Goal: Task Accomplishment & Management: Use online tool/utility

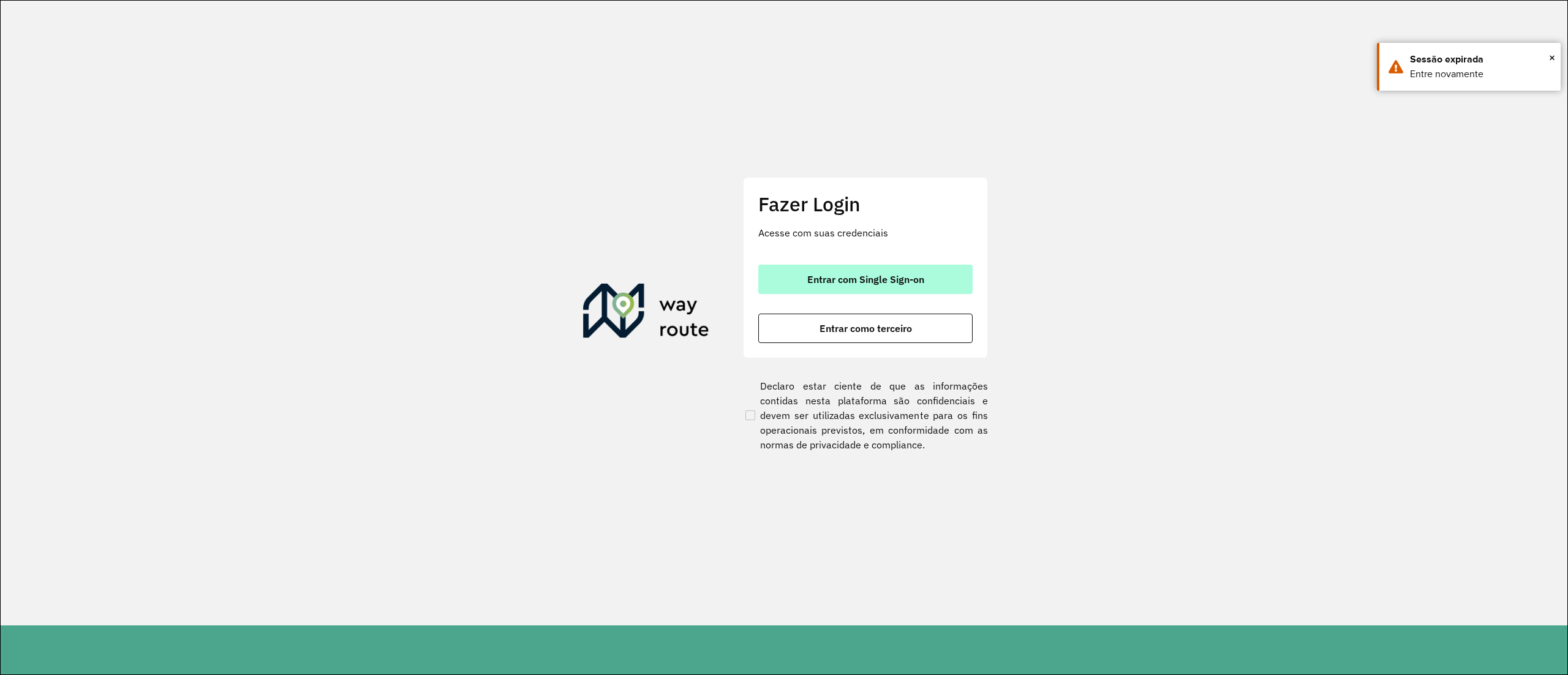
click at [838, 266] on button "Entrar com Single Sign-on" at bounding box center [865, 279] width 215 height 29
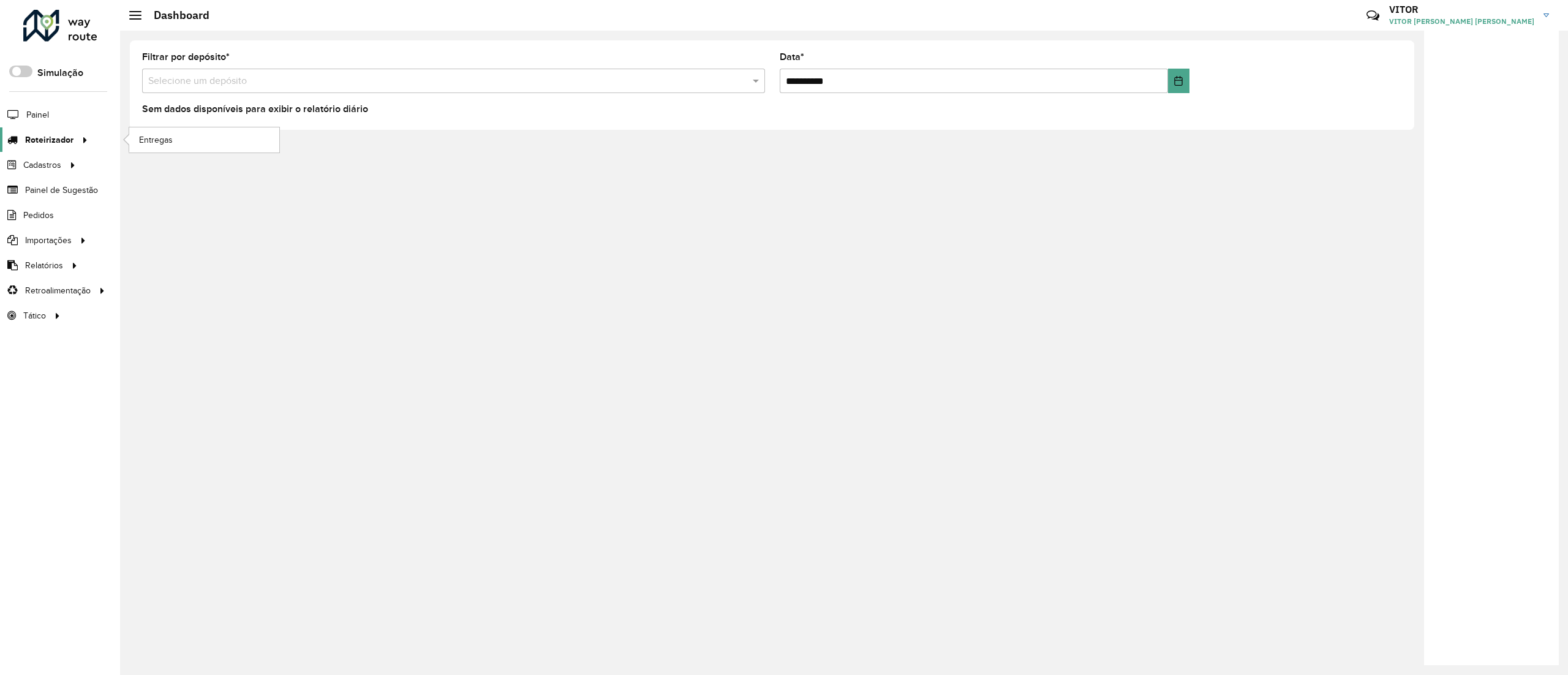
click at [70, 148] on link "Roteirizador" at bounding box center [46, 140] width 92 height 25
click at [158, 138] on span "Entregas" at bounding box center [156, 140] width 35 height 13
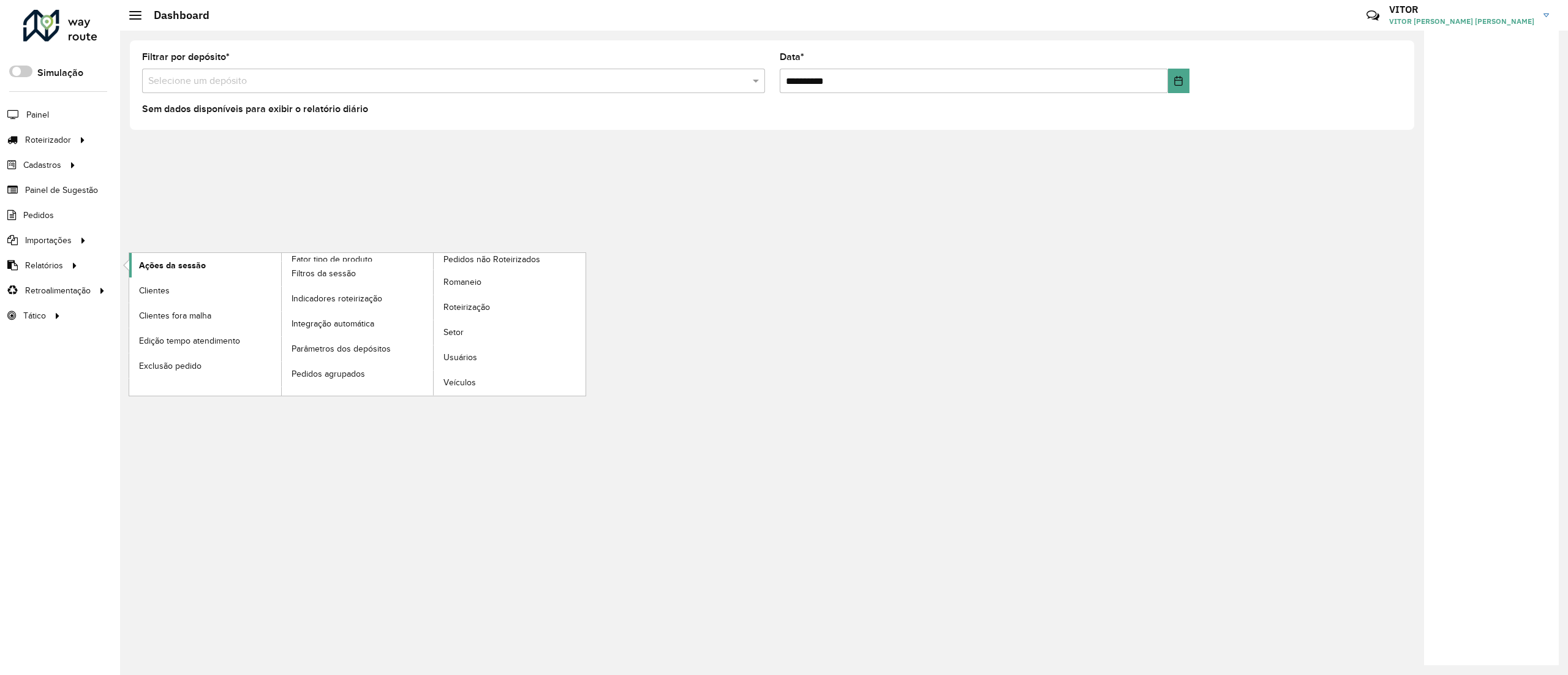
click at [179, 270] on span "Ações da sessão" at bounding box center [172, 265] width 67 height 13
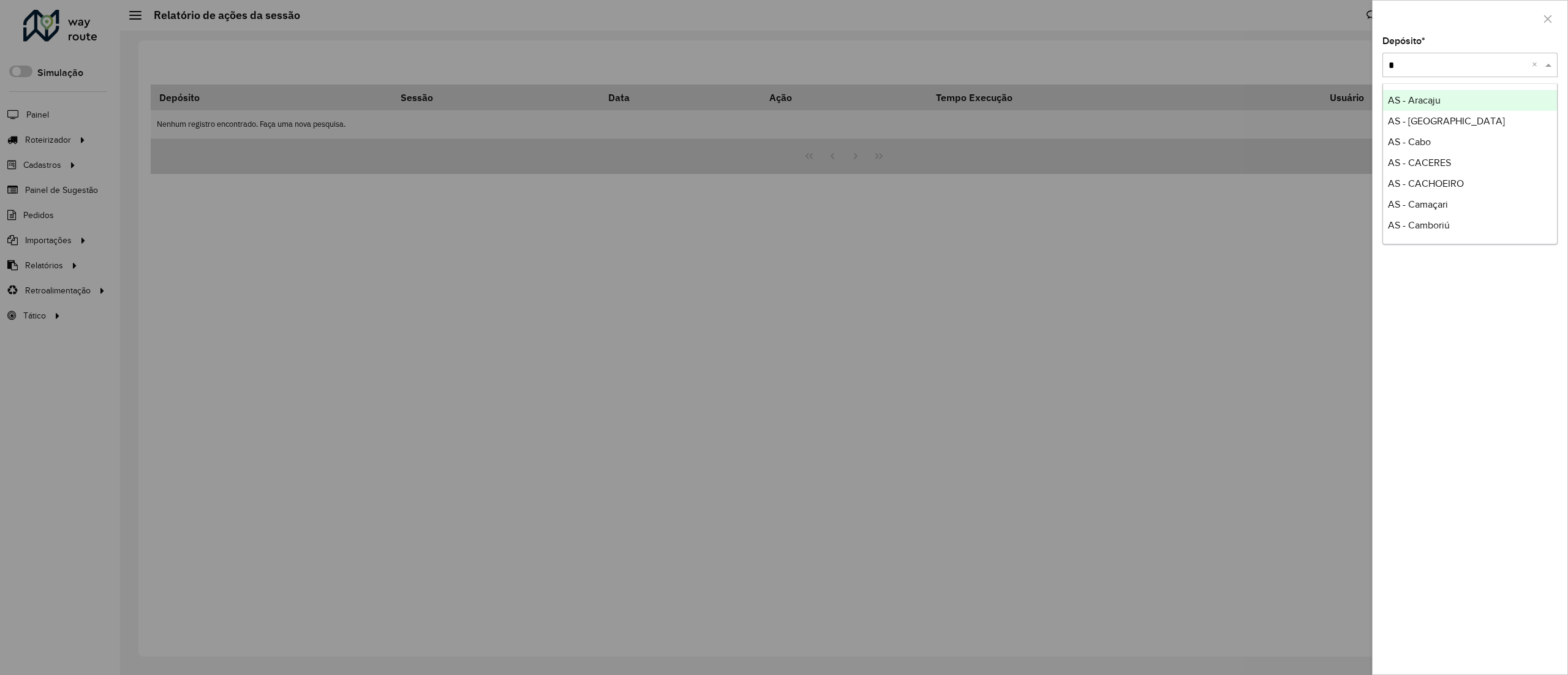
click at [1439, 65] on input "*" at bounding box center [1458, 65] width 138 height 15
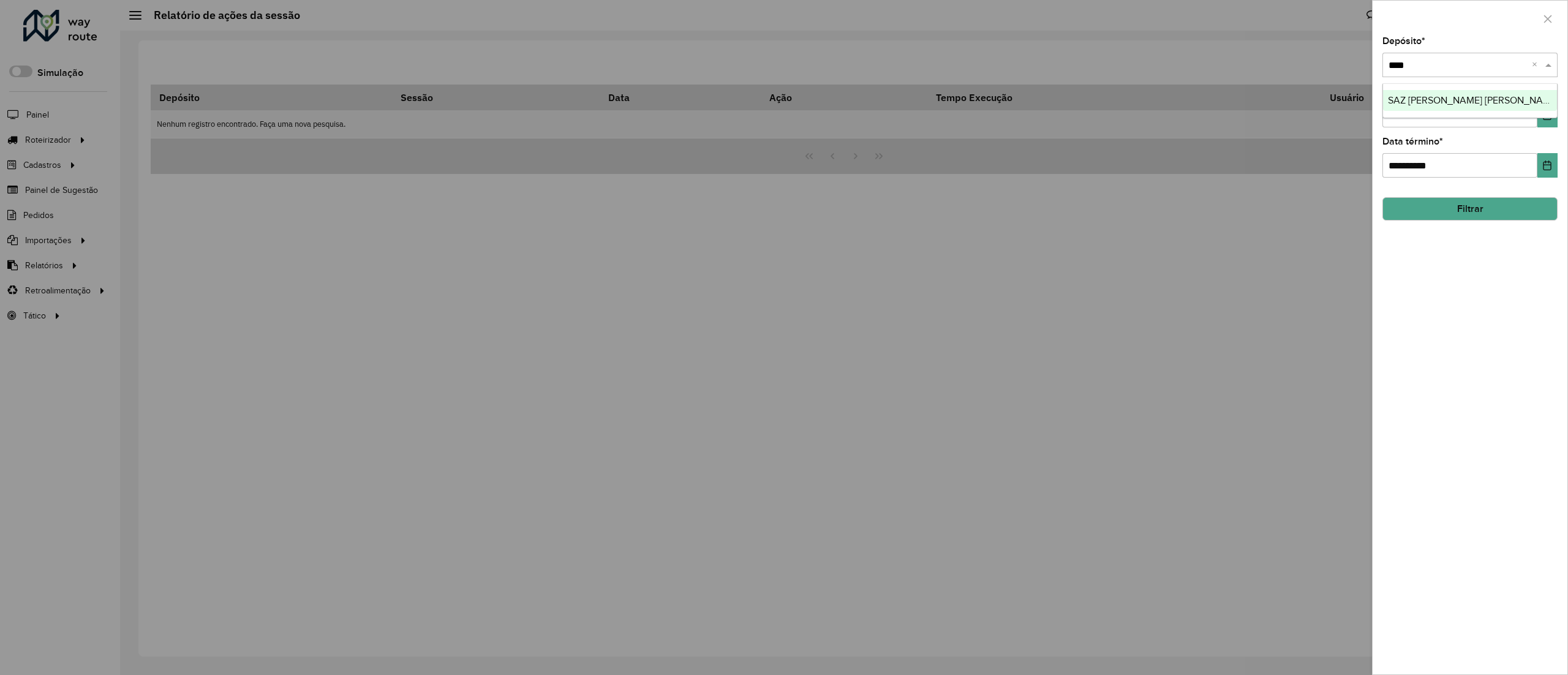
type input "*****"
click at [1416, 215] on button "Filtrar" at bounding box center [1470, 209] width 175 height 23
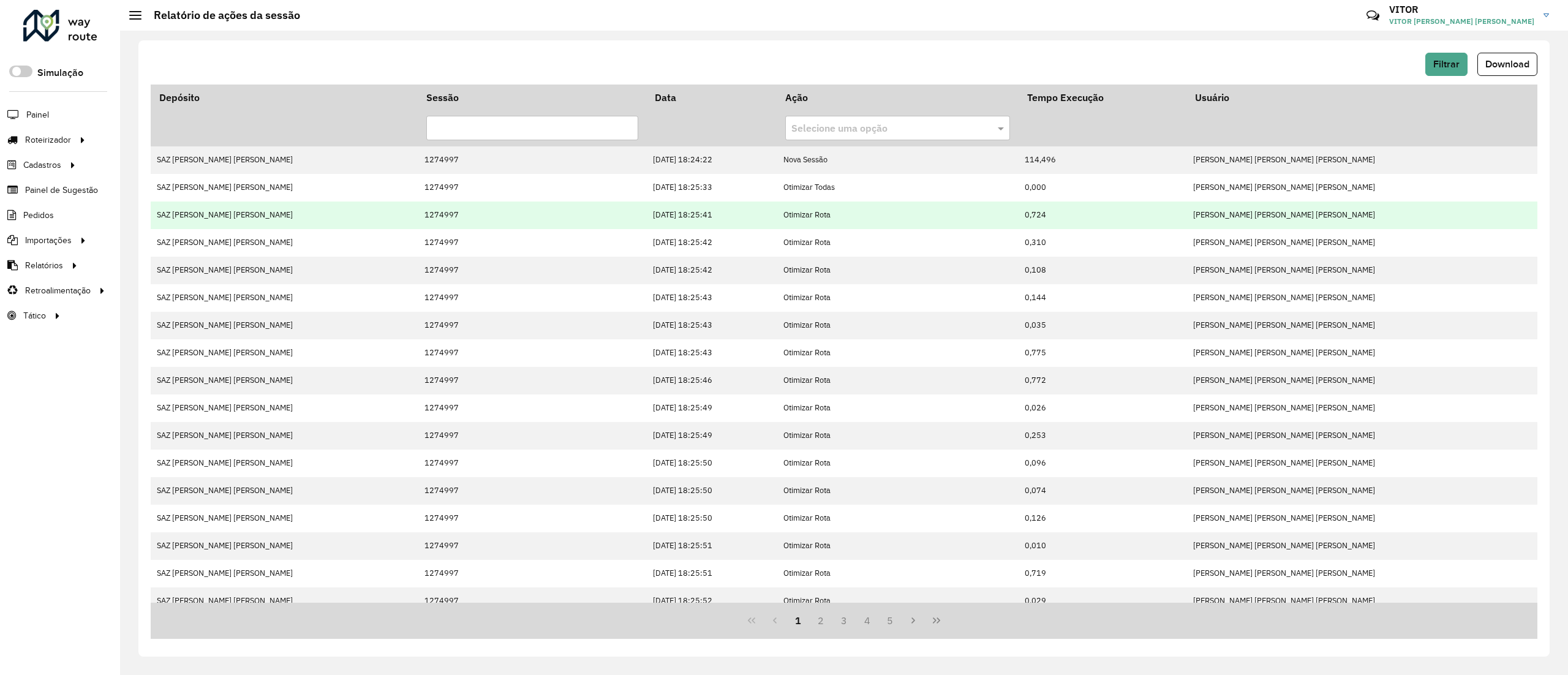
scroll to position [95, 0]
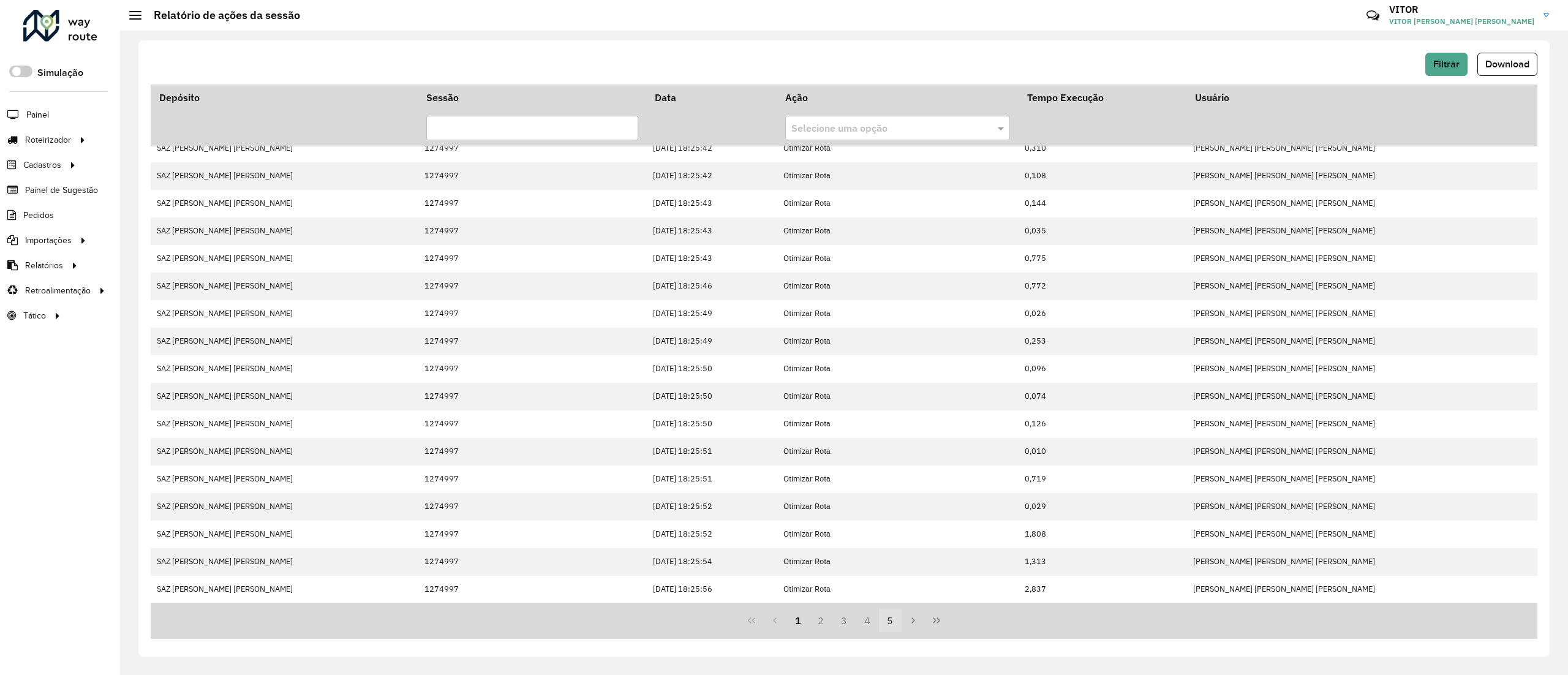
click at [895, 619] on button "5" at bounding box center [891, 620] width 23 height 23
click at [863, 621] on button "6" at bounding box center [868, 620] width 23 height 23
click at [864, 625] on button "7" at bounding box center [868, 620] width 23 height 23
click at [873, 616] on button "8" at bounding box center [868, 620] width 23 height 23
click at [885, 618] on button "9" at bounding box center [891, 620] width 23 height 23
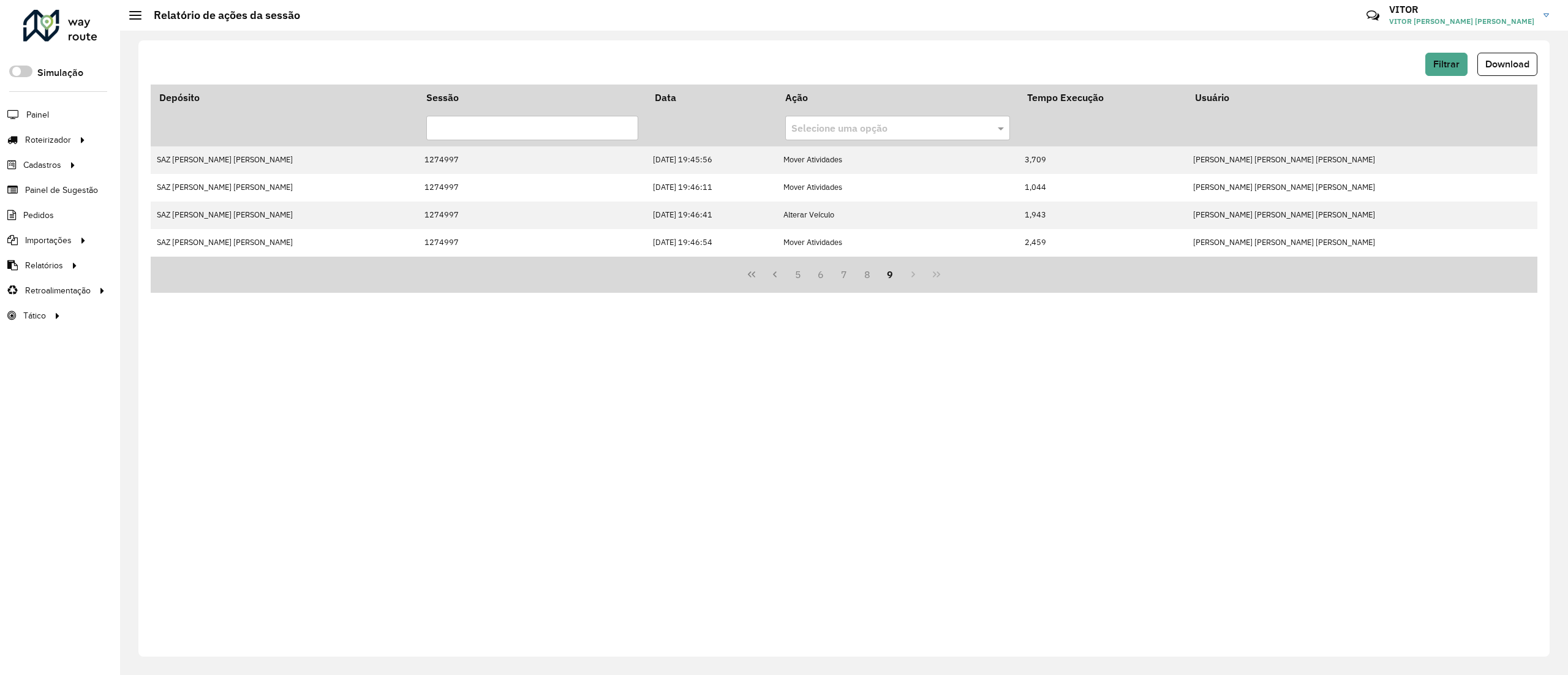
scroll to position [0, 0]
click at [752, 276] on icon "First Page" at bounding box center [751, 274] width 9 height 9
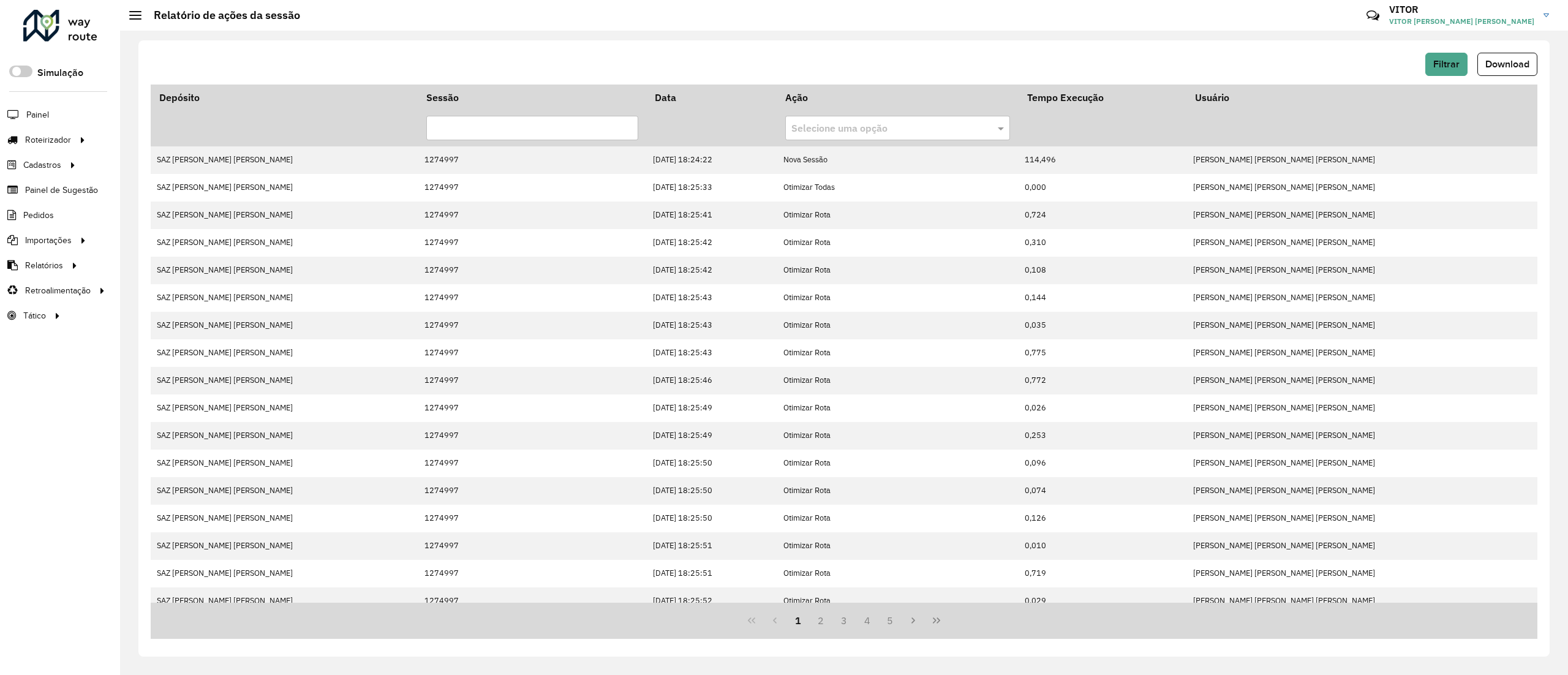
scroll to position [95, 0]
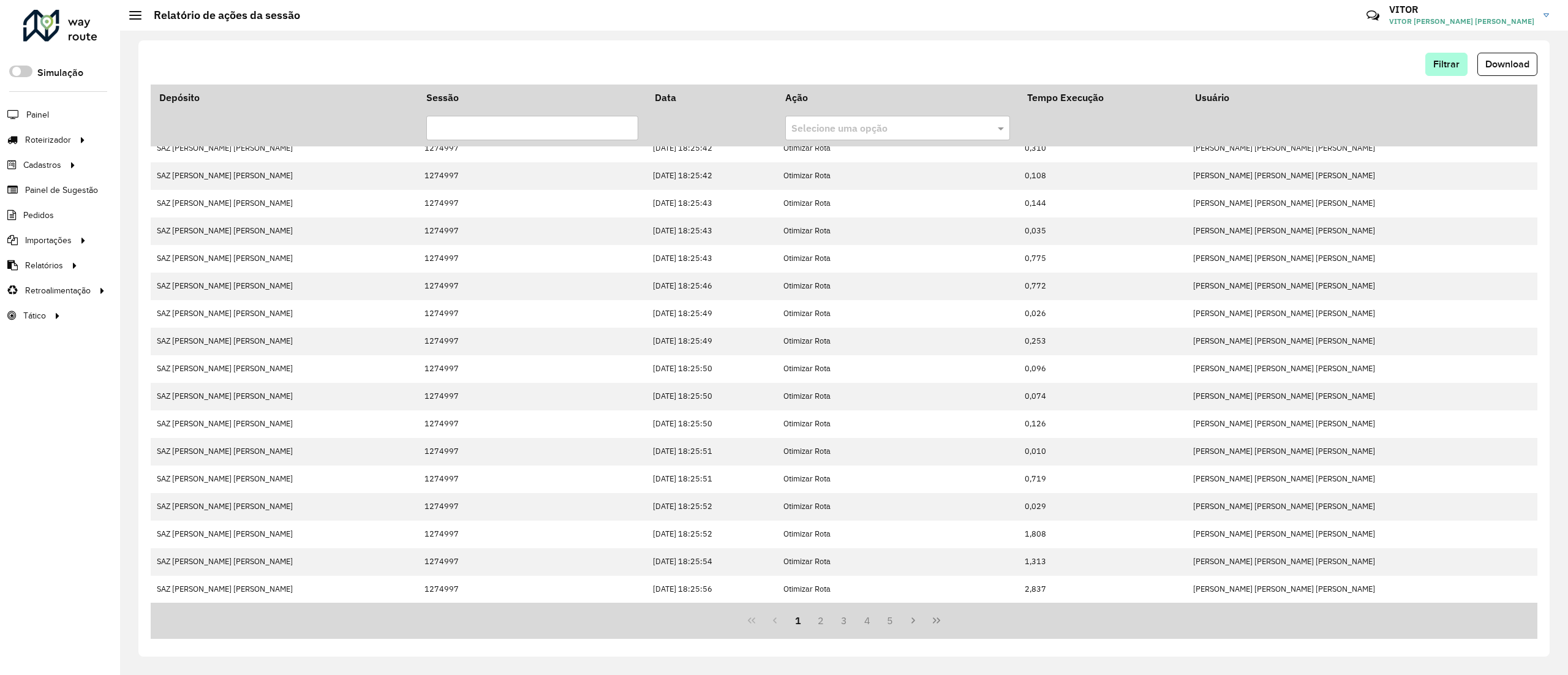
drag, startPoint x: 1471, startPoint y: 68, endPoint x: 1460, endPoint y: 73, distance: 12.1
click at [1460, 73] on hb-button "Filtrar" at bounding box center [1449, 64] width 47 height 23
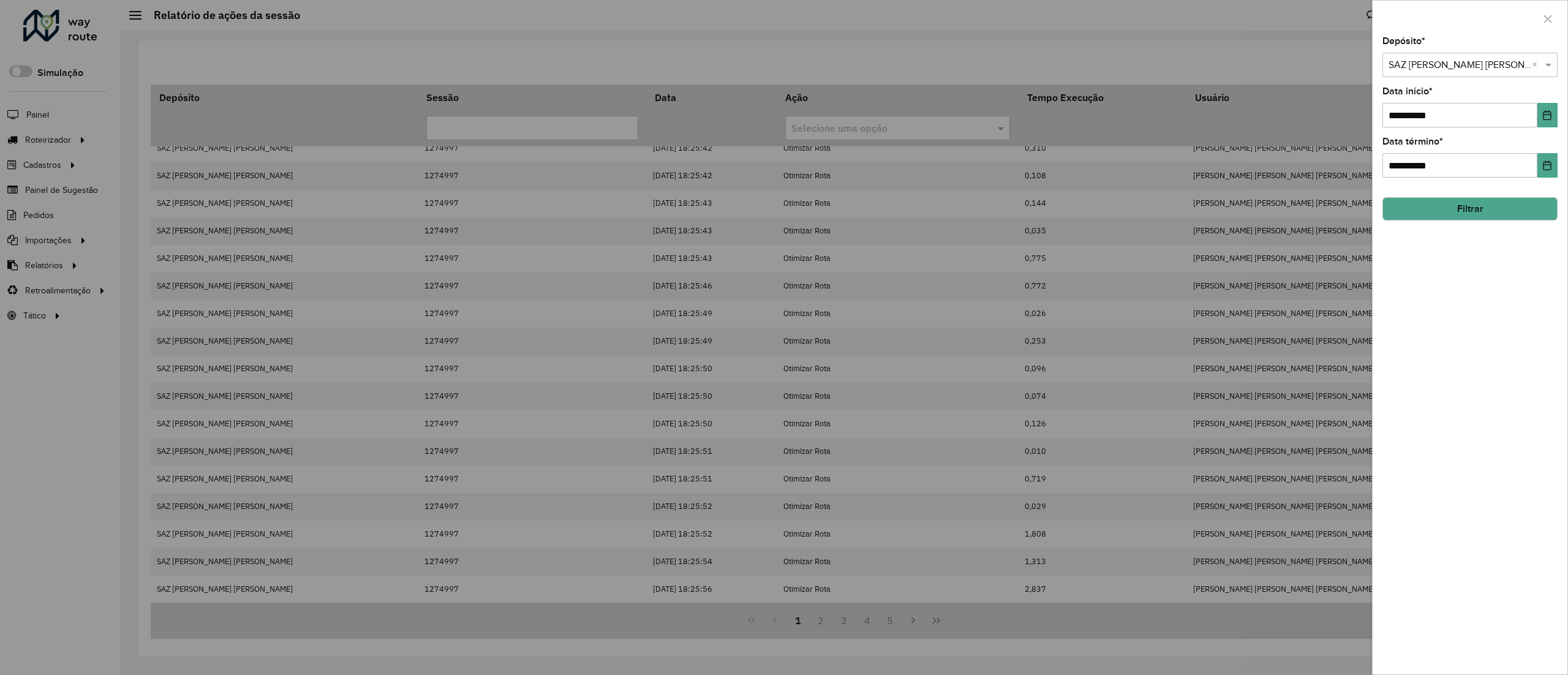
click at [1460, 73] on div "Selecione um depósito × SAZ PY Coronel Oviedo ×" at bounding box center [1470, 65] width 175 height 25
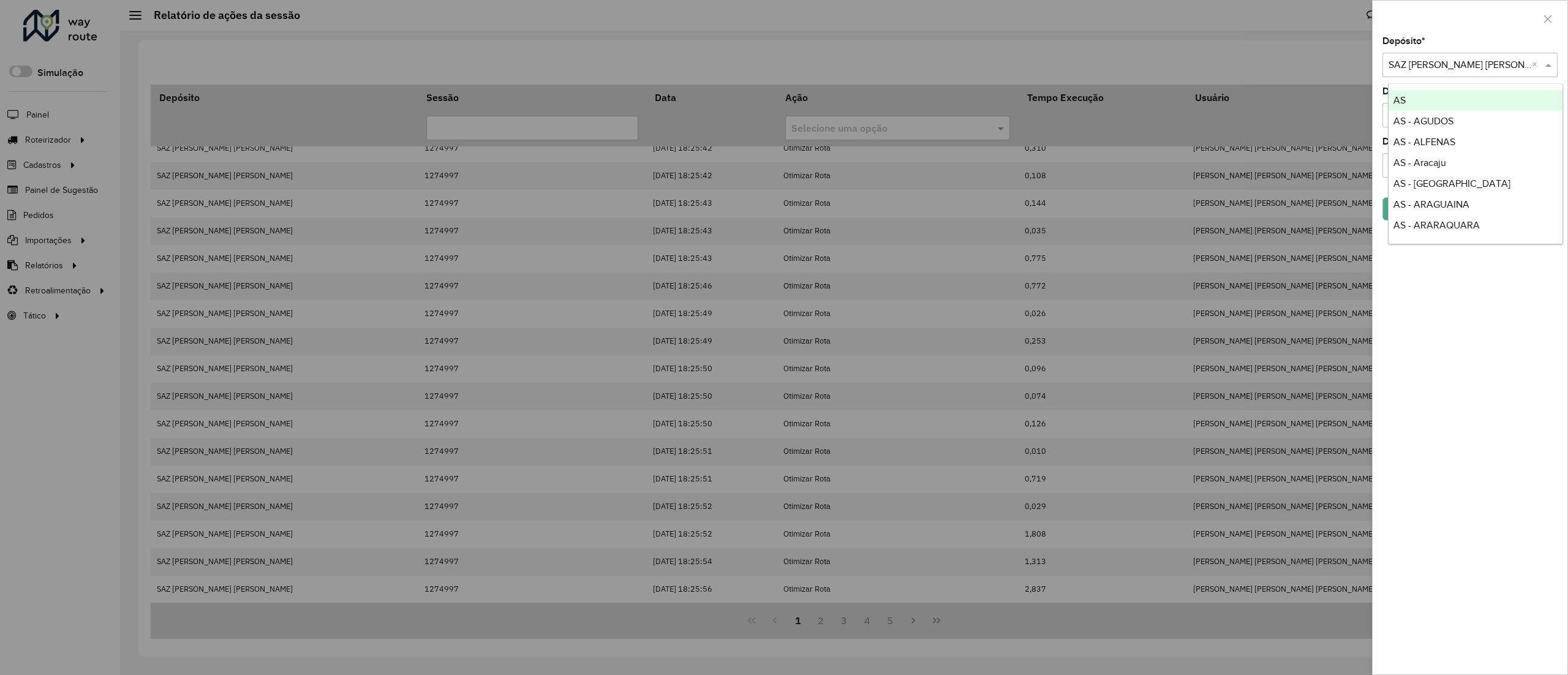
click at [1460, 73] on div "Selecione um depósito × SAZ PY Coronel Oviedo ×" at bounding box center [1470, 65] width 175 height 25
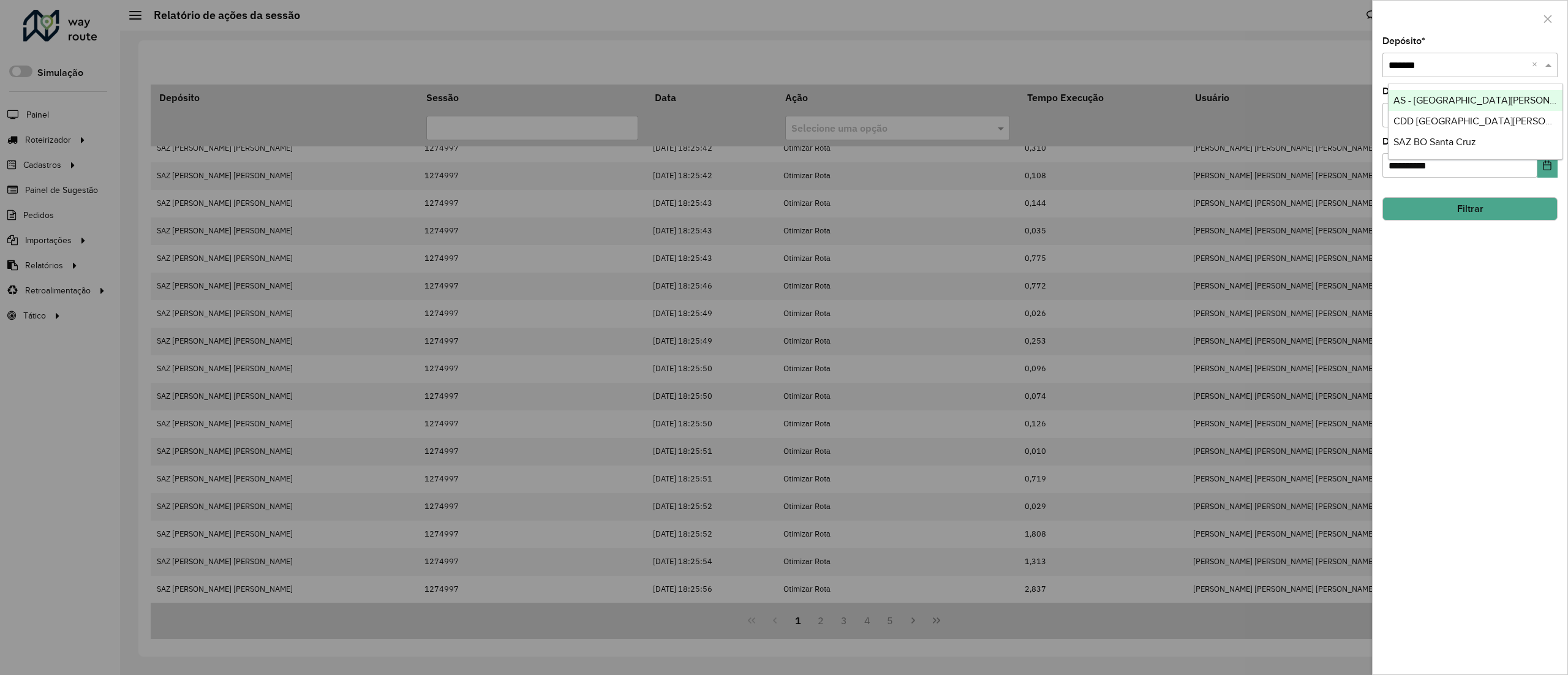
type input "********"
click at [1459, 151] on div "SAZ BO Santa Cruz" at bounding box center [1476, 142] width 173 height 21
click at [1479, 220] on div "**********" at bounding box center [1471, 356] width 195 height 638
click at [1475, 208] on button "Filtrar" at bounding box center [1470, 209] width 175 height 23
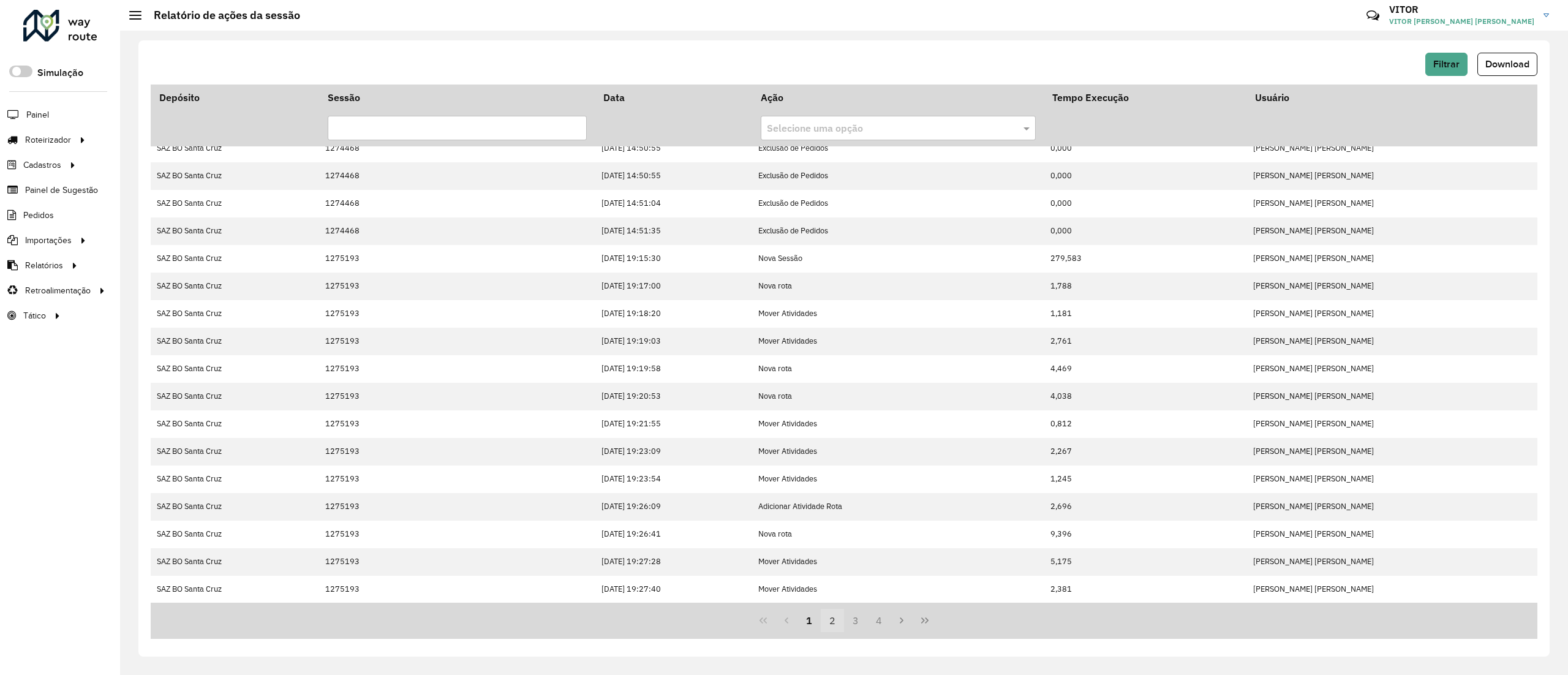
click at [836, 612] on button "2" at bounding box center [833, 620] width 23 height 23
click at [855, 614] on button "3" at bounding box center [856, 620] width 23 height 23
click at [882, 623] on button "4" at bounding box center [879, 620] width 23 height 23
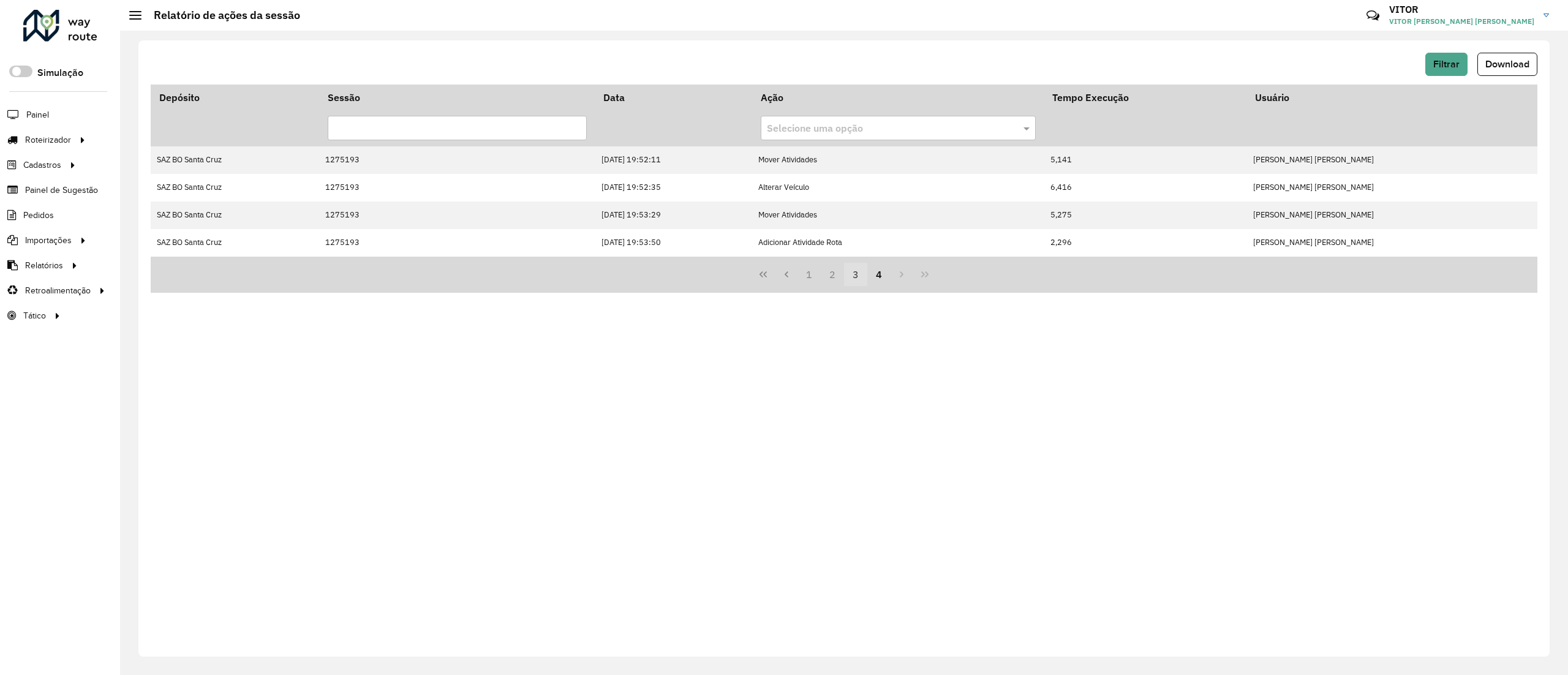
click at [846, 279] on button "3" at bounding box center [856, 274] width 23 height 23
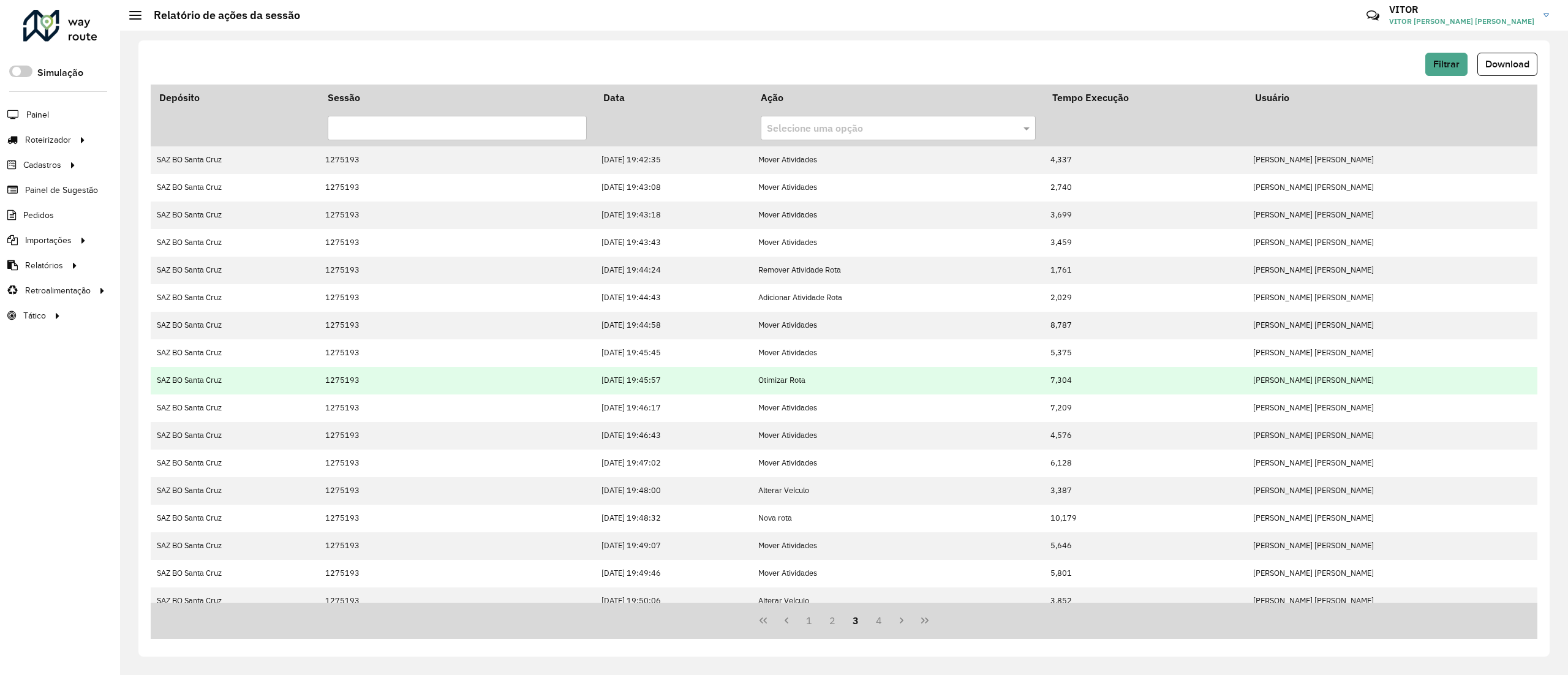
scroll to position [95, 0]
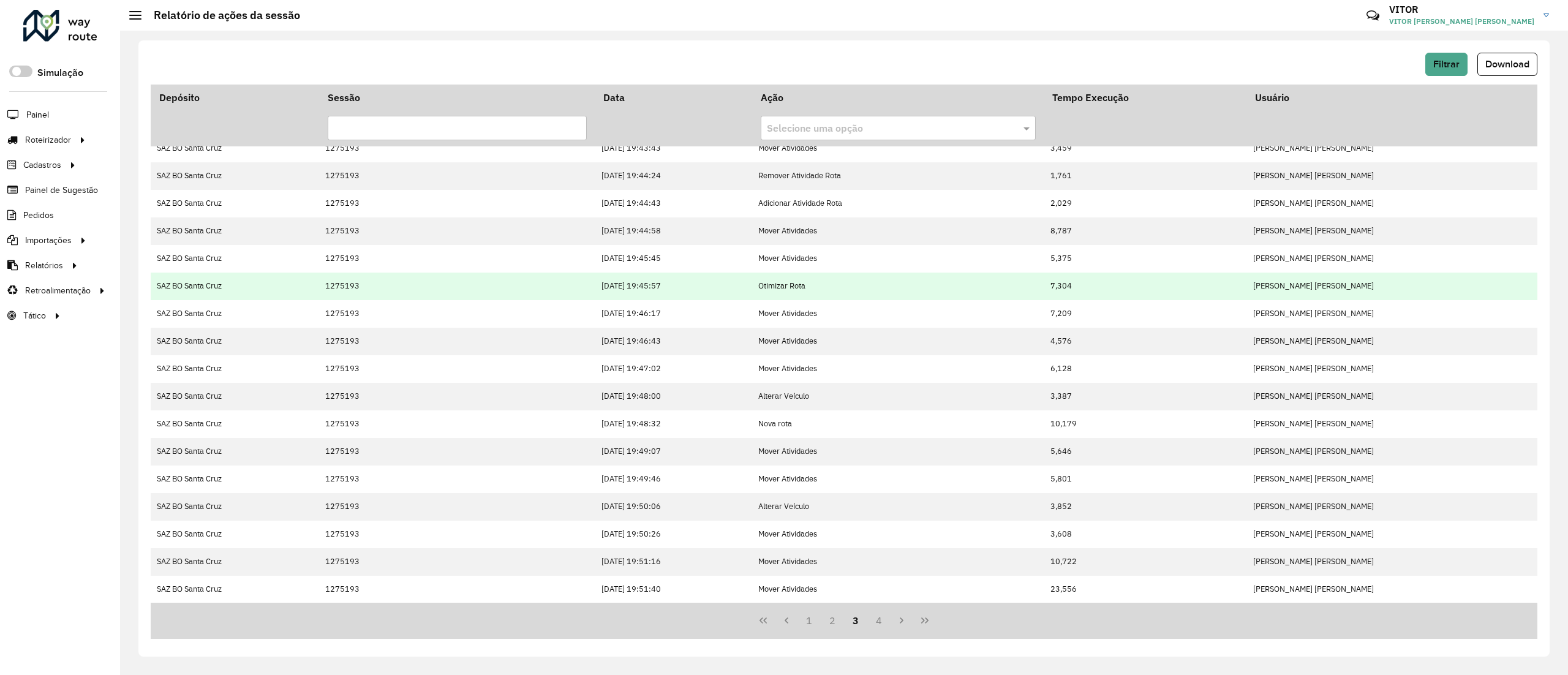
click at [740, 367] on td "12/09/2025 19:47:02" at bounding box center [674, 370] width 157 height 28
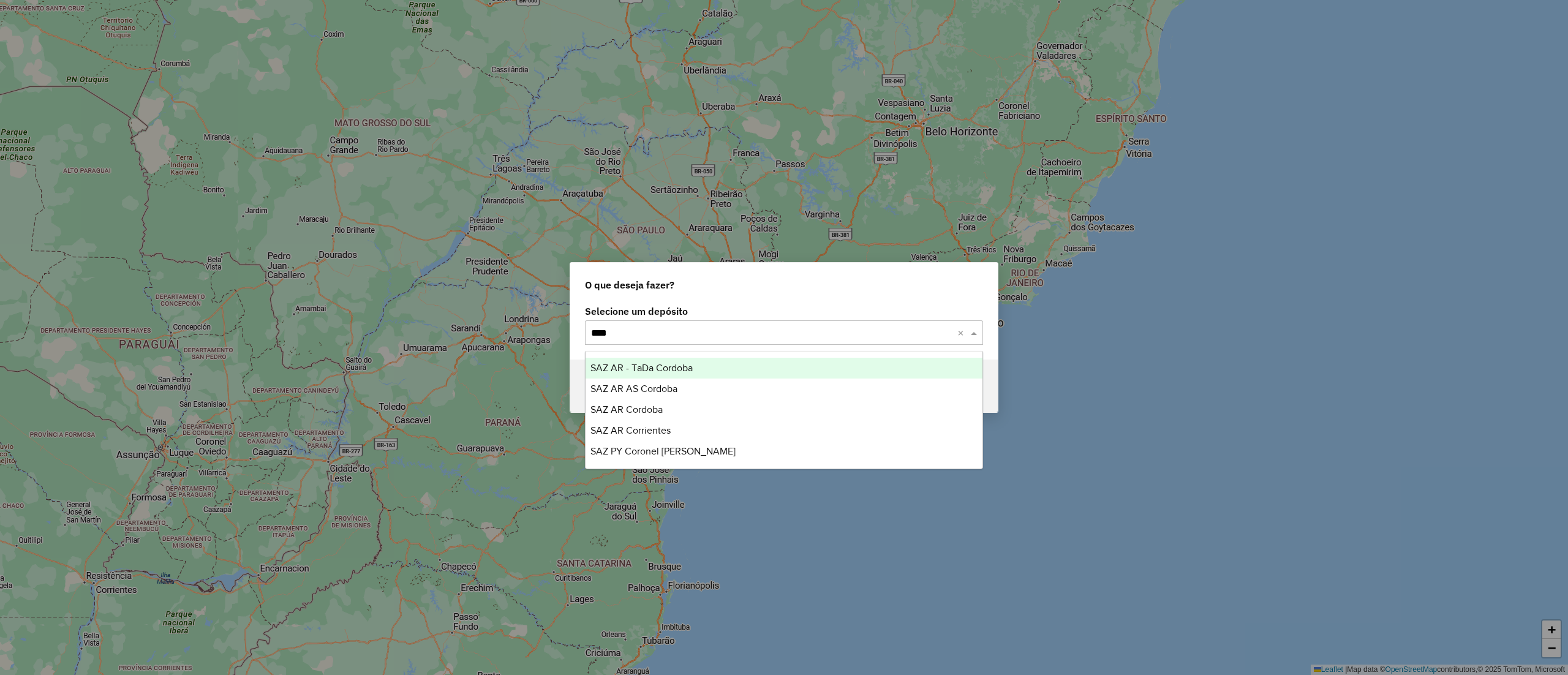
type input "*****"
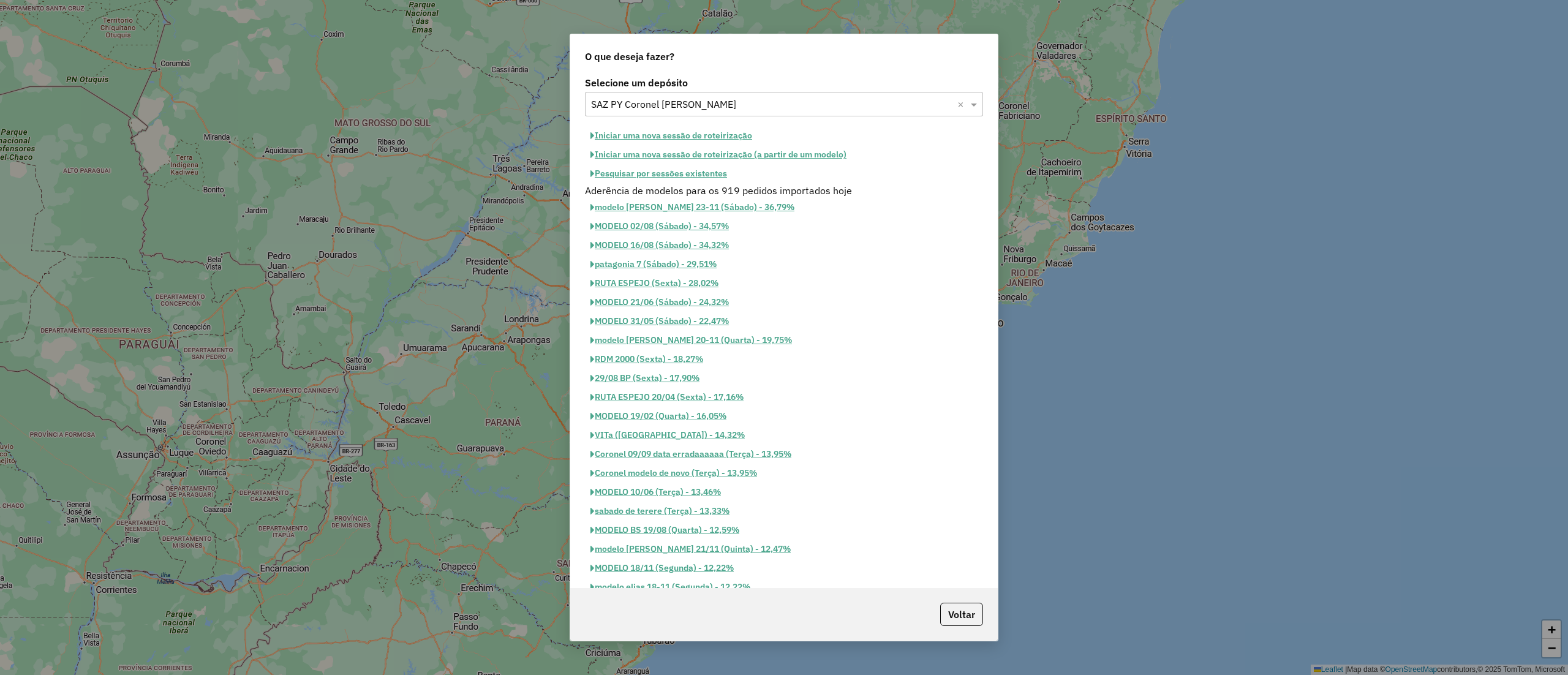
click at [687, 180] on button "Pesquisar por sessões existentes" at bounding box center [658, 174] width 148 height 19
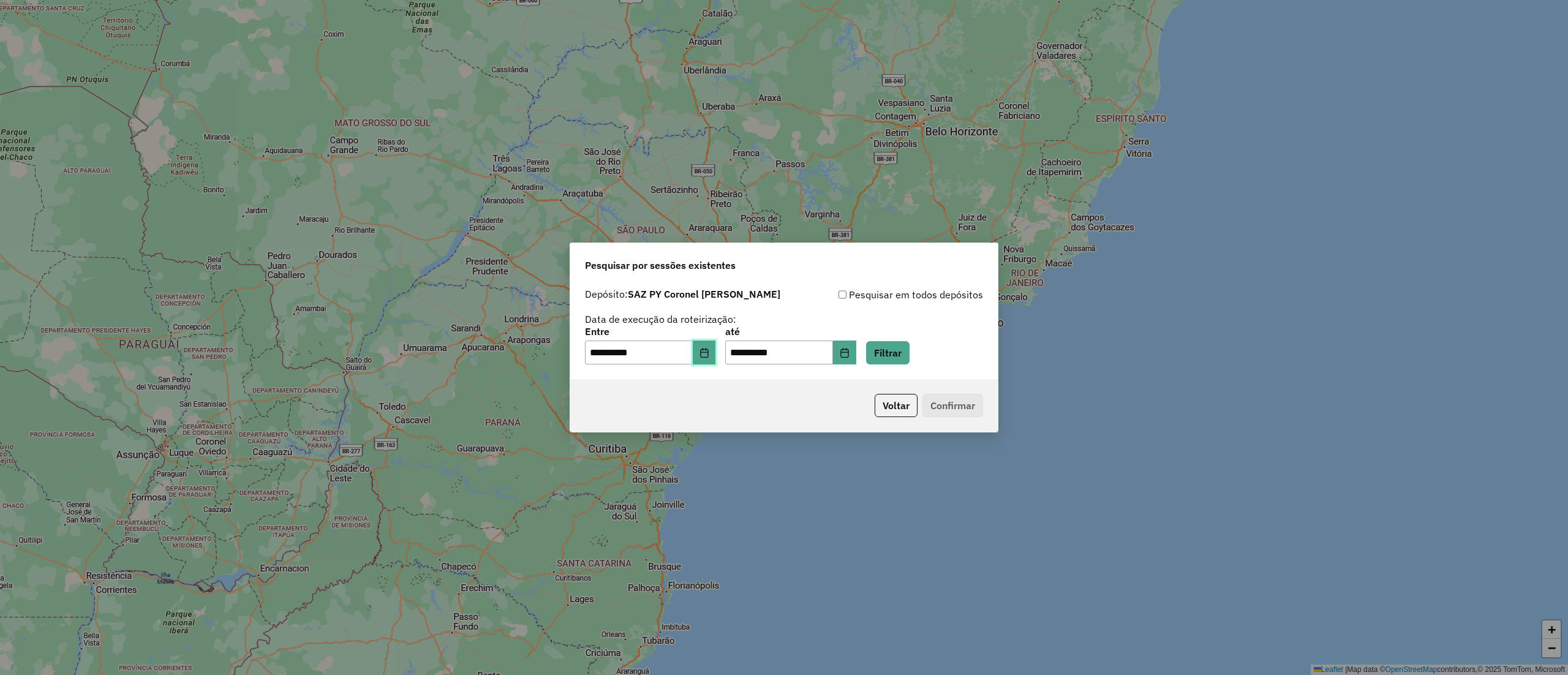
click at [709, 348] on icon "Choose Date" at bounding box center [704, 352] width 9 height 9
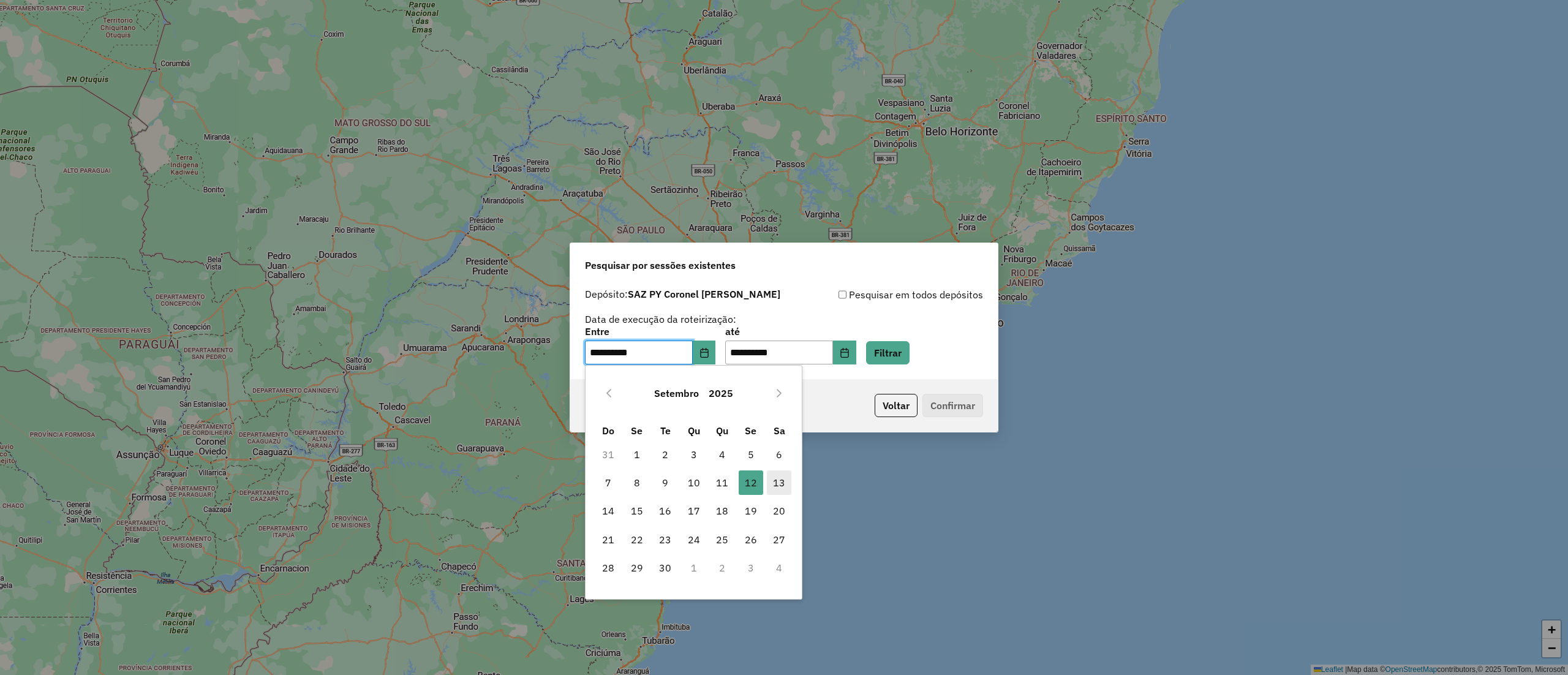
click at [770, 488] on span "13" at bounding box center [780, 483] width 25 height 25
type input "**********"
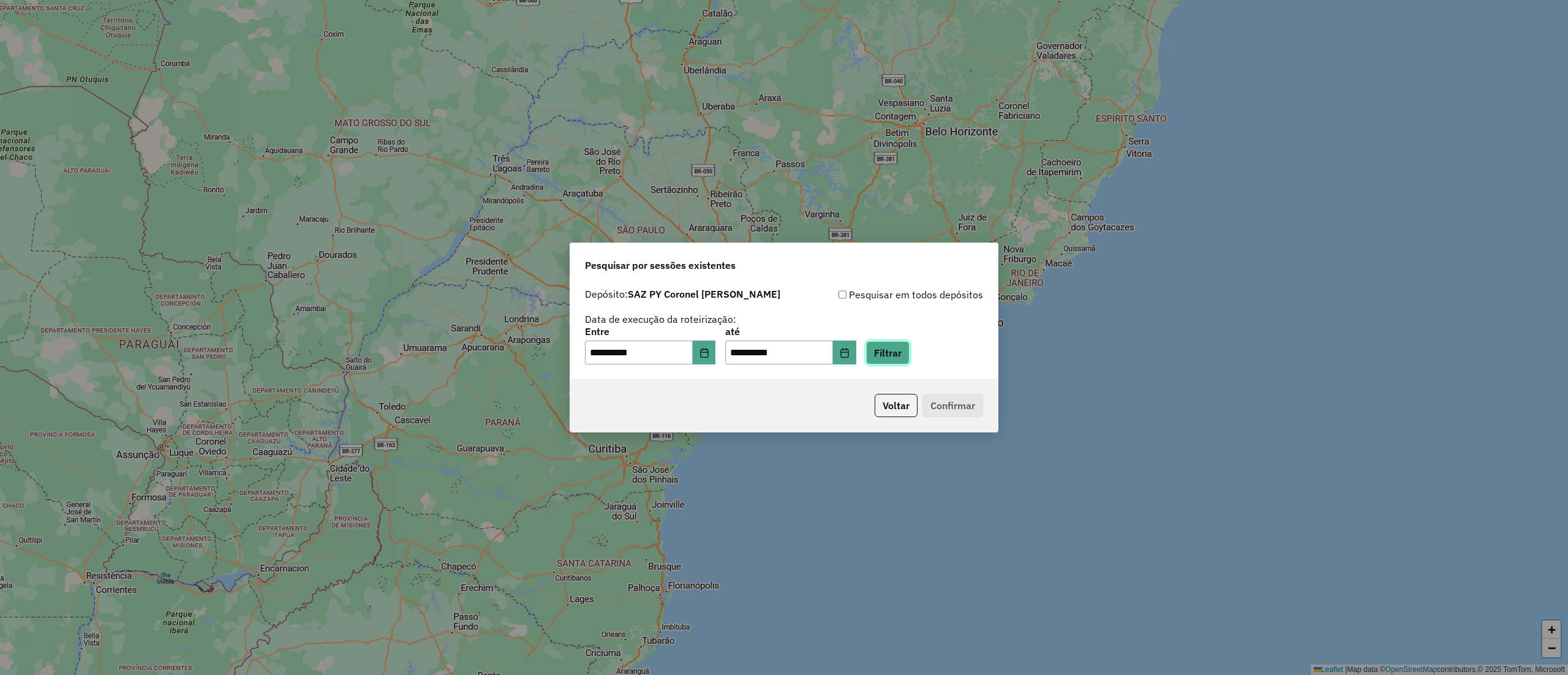
click at [907, 356] on button "Filtrar" at bounding box center [888, 353] width 44 height 23
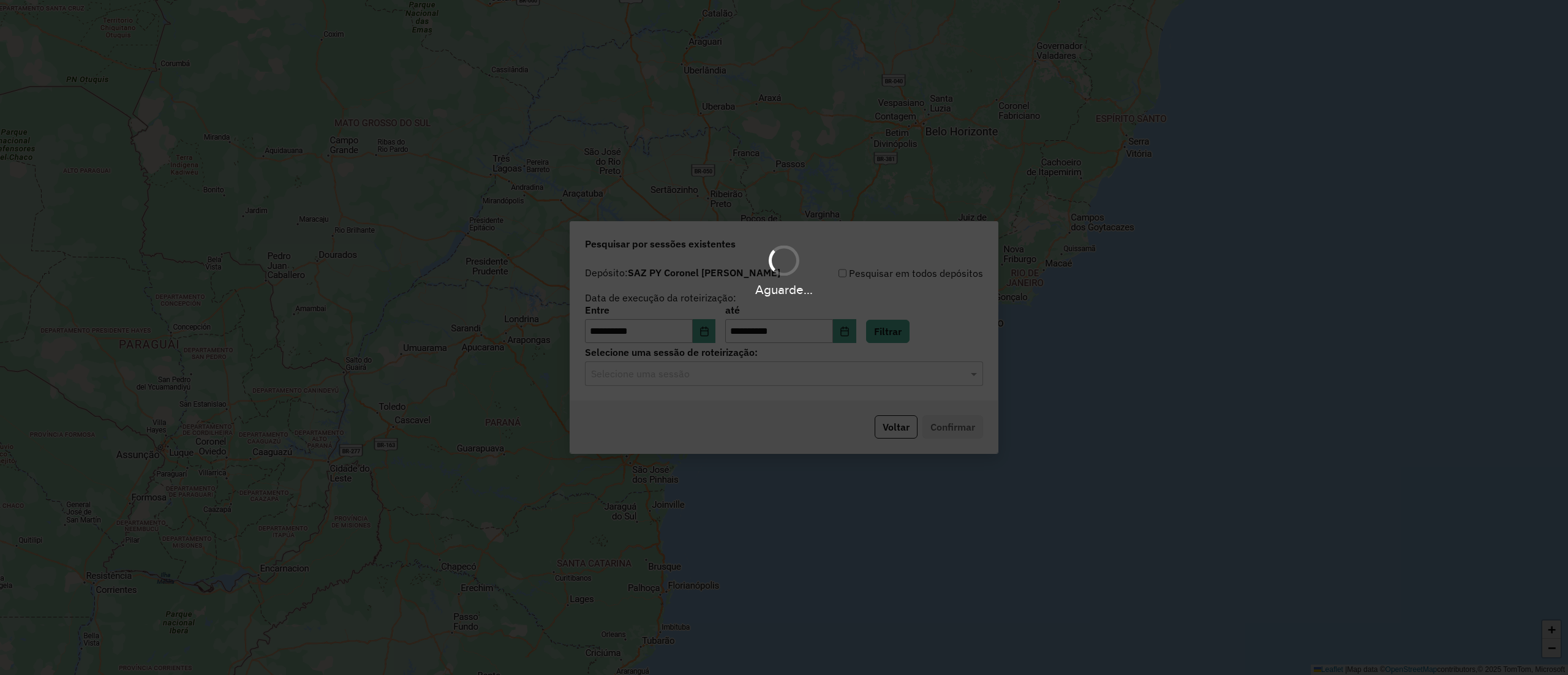
click at [812, 389] on hb-app "**********" at bounding box center [784, 338] width 1568 height 675
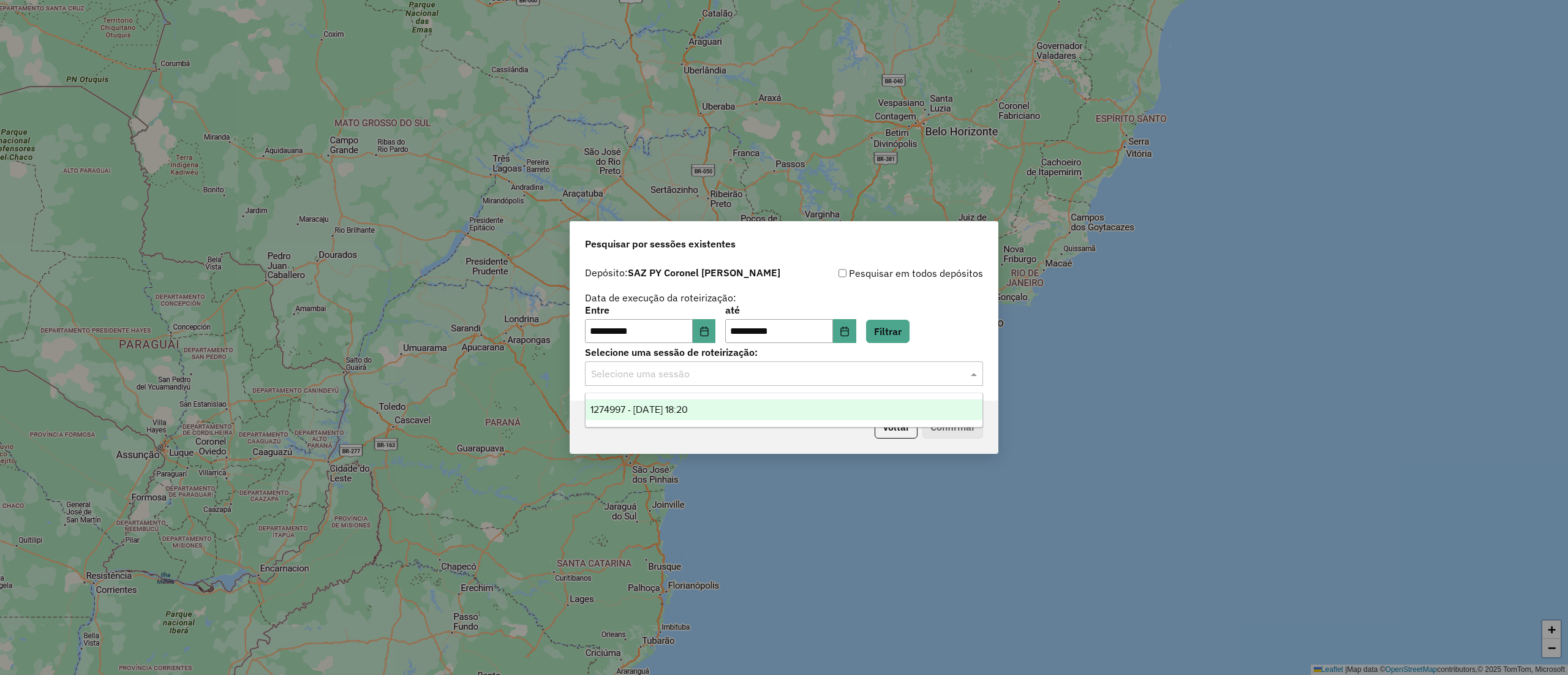
click at [809, 383] on div "Selecione uma sessão" at bounding box center [784, 374] width 399 height 25
click at [791, 409] on div "1274997 - 13/09/2025 18:20" at bounding box center [783, 410] width 396 height 21
click at [961, 429] on button "Confirmar" at bounding box center [953, 427] width 60 height 23
click at [895, 435] on button "Voltar" at bounding box center [896, 427] width 43 height 23
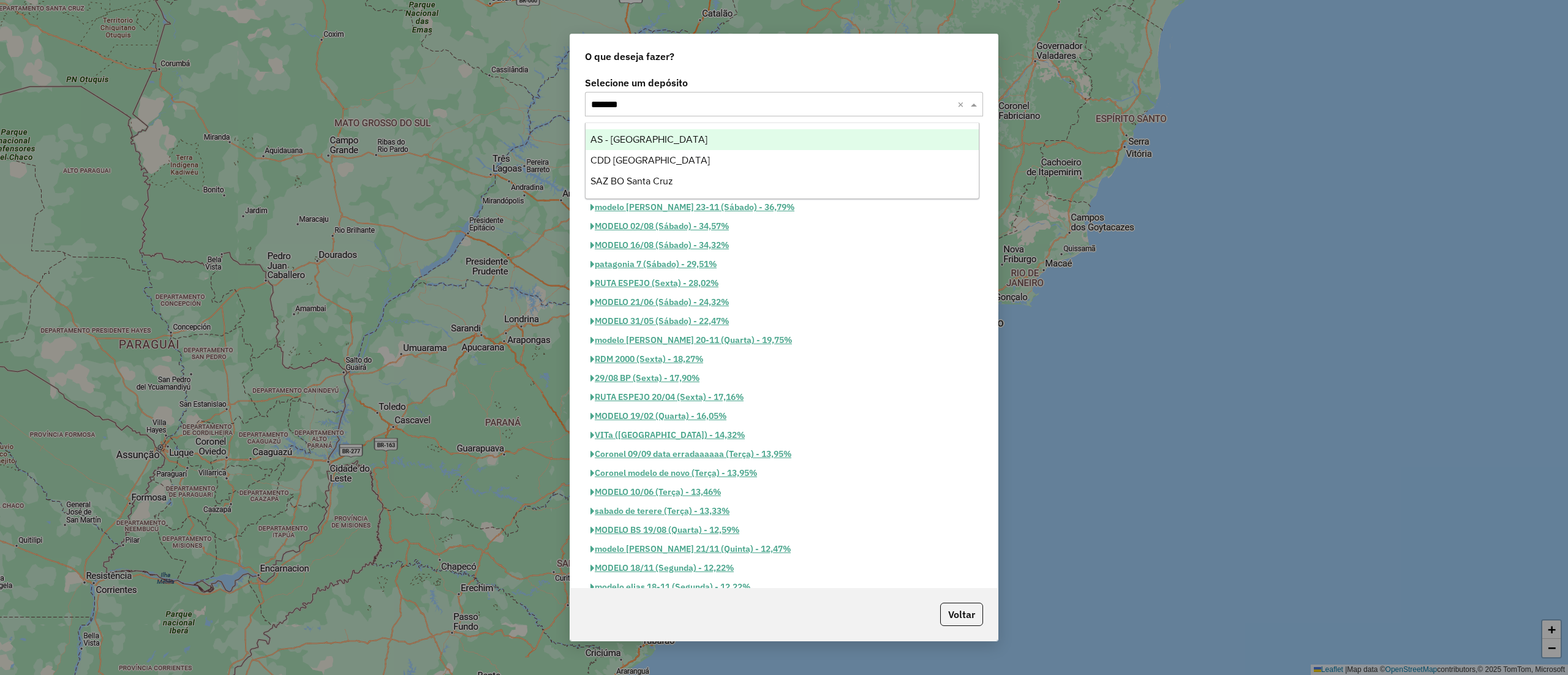
type input "********"
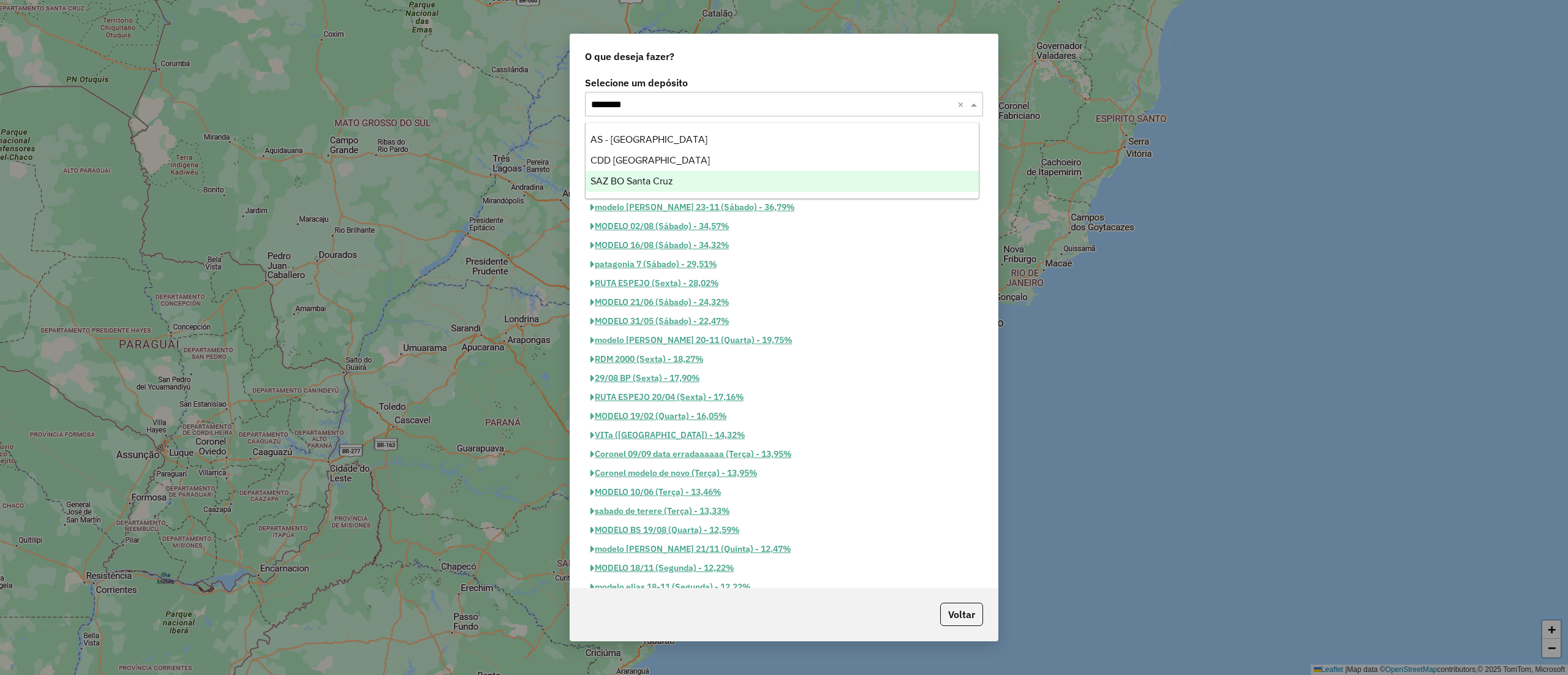
click at [691, 177] on div "SAZ BO Santa Cruz" at bounding box center [782, 181] width 393 height 21
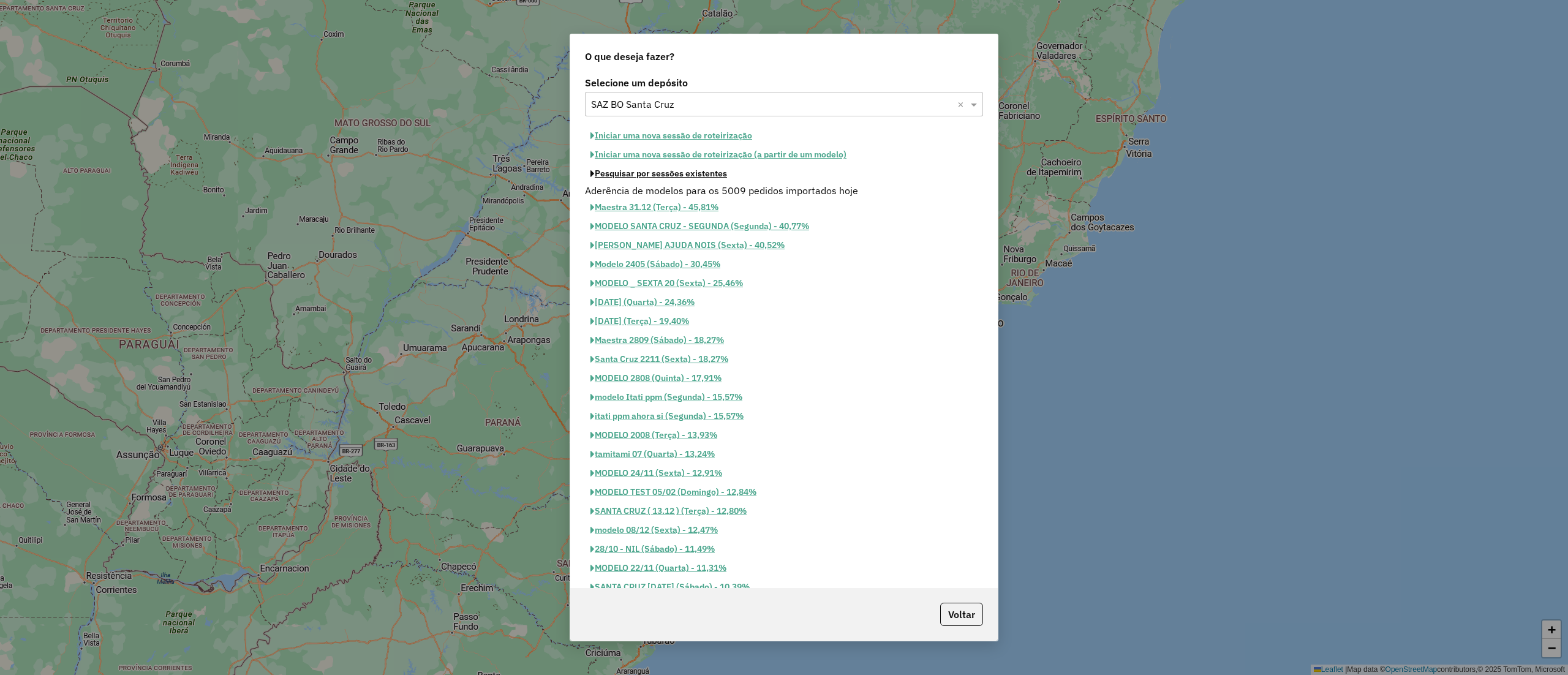
click at [687, 173] on button "Pesquisar por sessões existentes" at bounding box center [658, 174] width 148 height 19
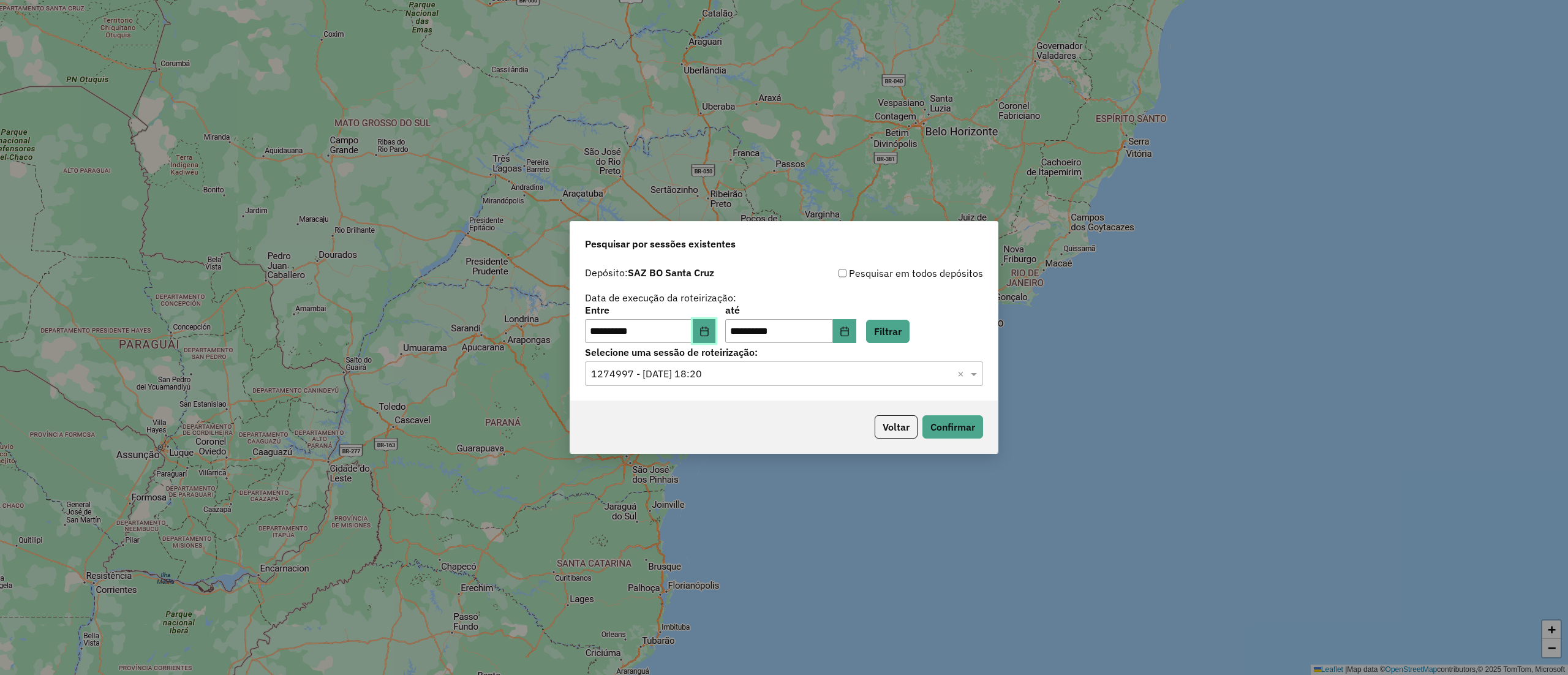
click at [713, 340] on button "Choose Date" at bounding box center [705, 332] width 23 height 25
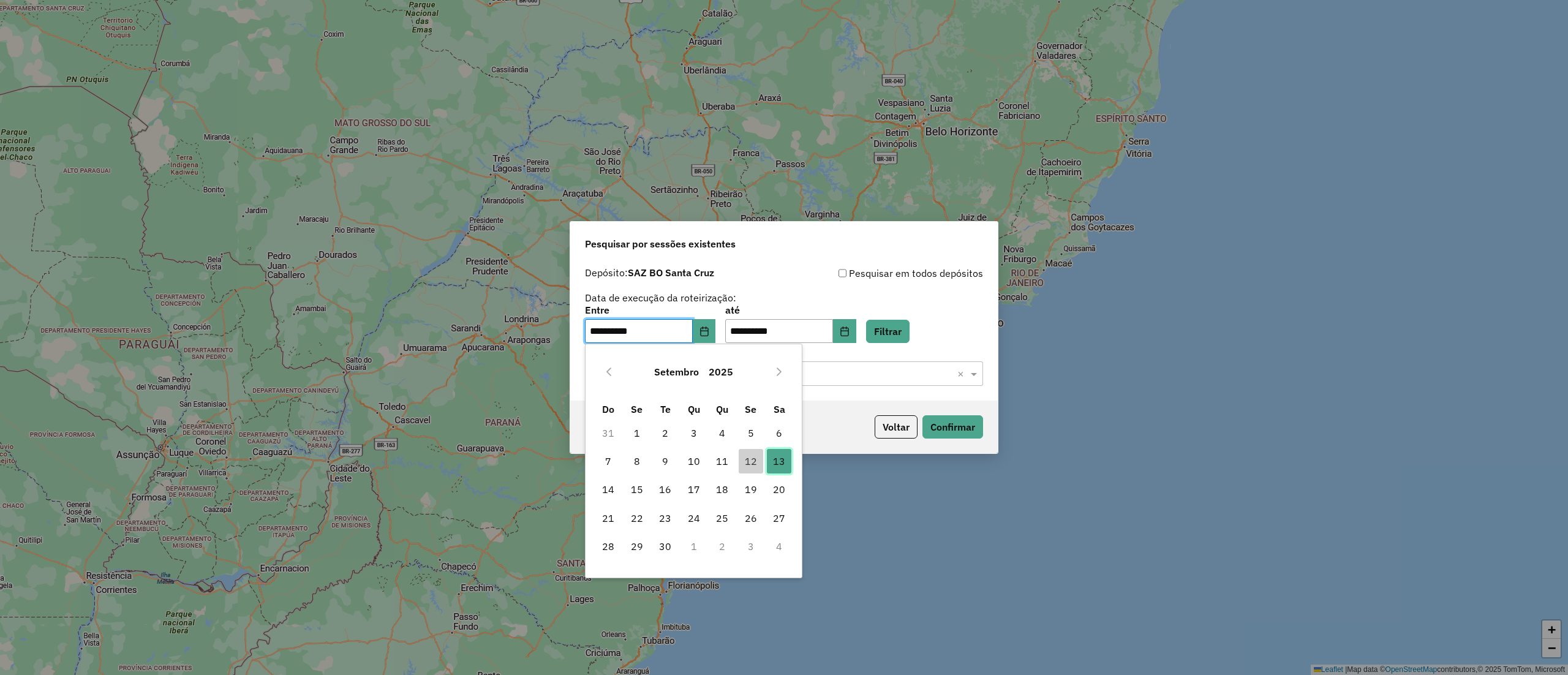
click at [780, 469] on span "13" at bounding box center [780, 461] width 25 height 25
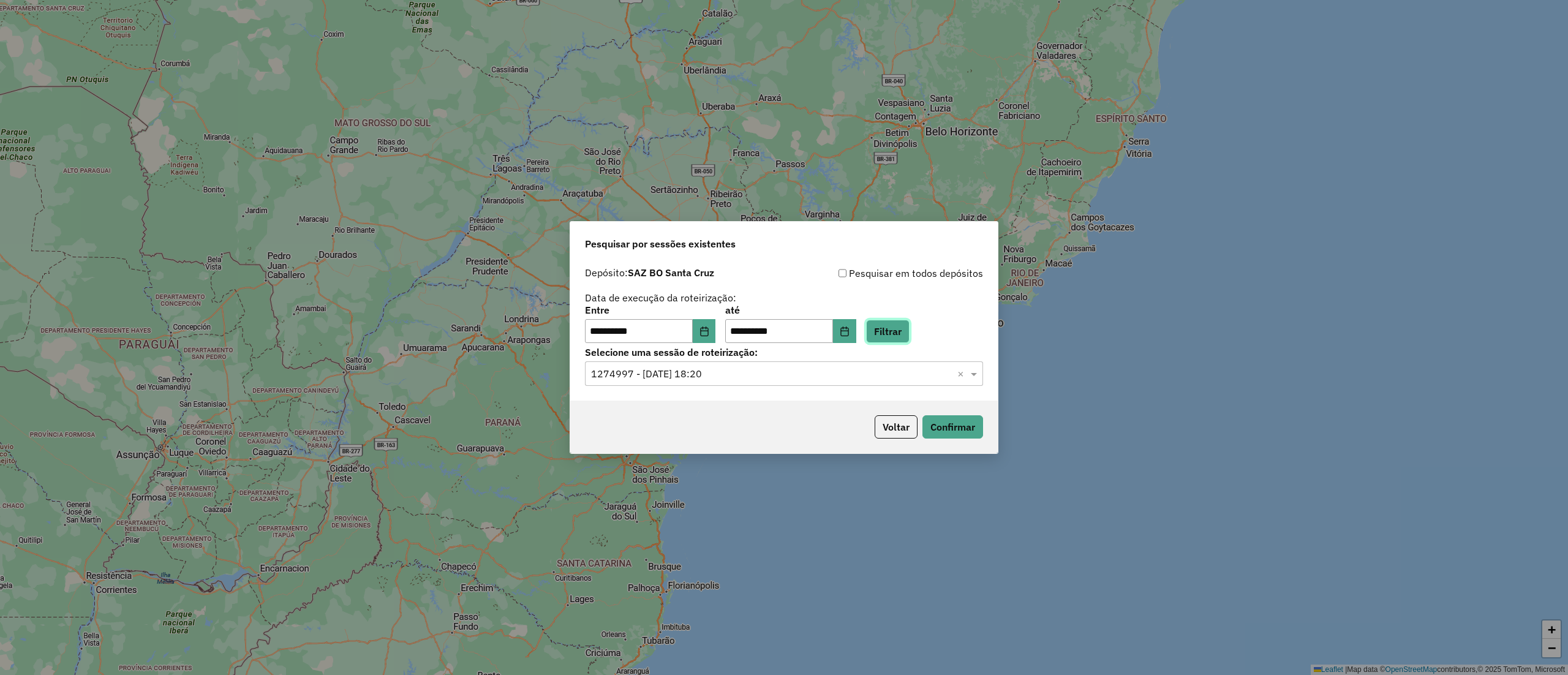
click at [904, 324] on button "Filtrar" at bounding box center [888, 332] width 44 height 23
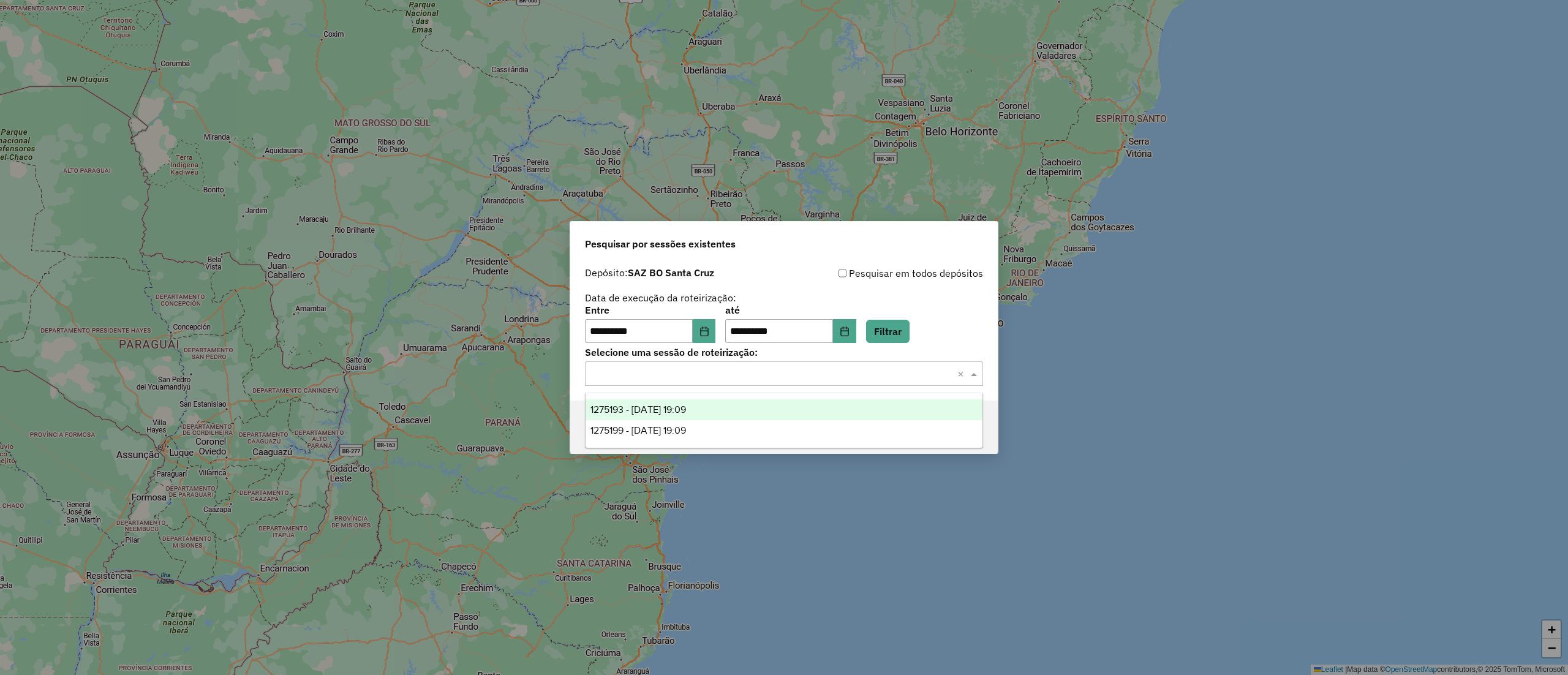
click at [800, 372] on input "text" at bounding box center [772, 375] width 361 height 15
click at [767, 431] on div "1275199 - 13/09/2025 19:09" at bounding box center [783, 431] width 396 height 21
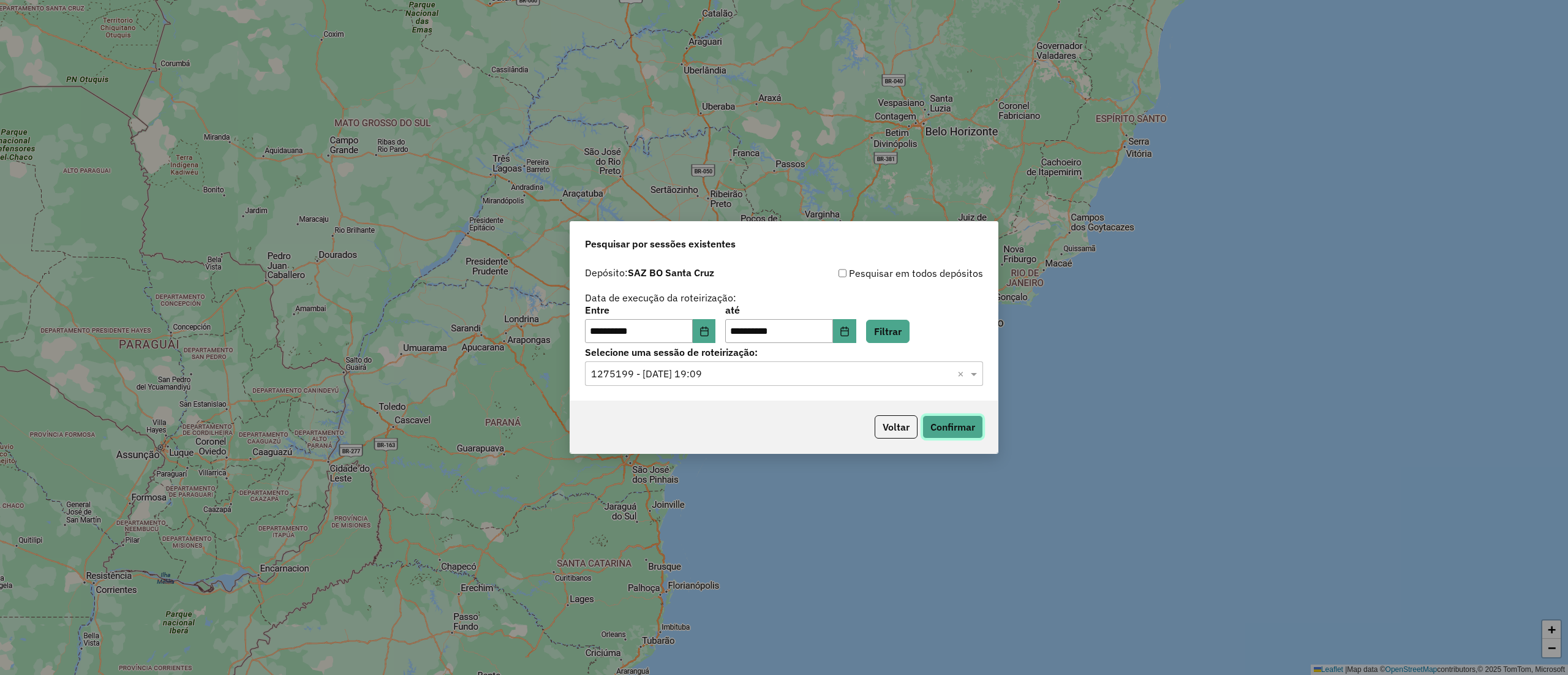
click at [943, 426] on button "Confirmar" at bounding box center [953, 427] width 60 height 23
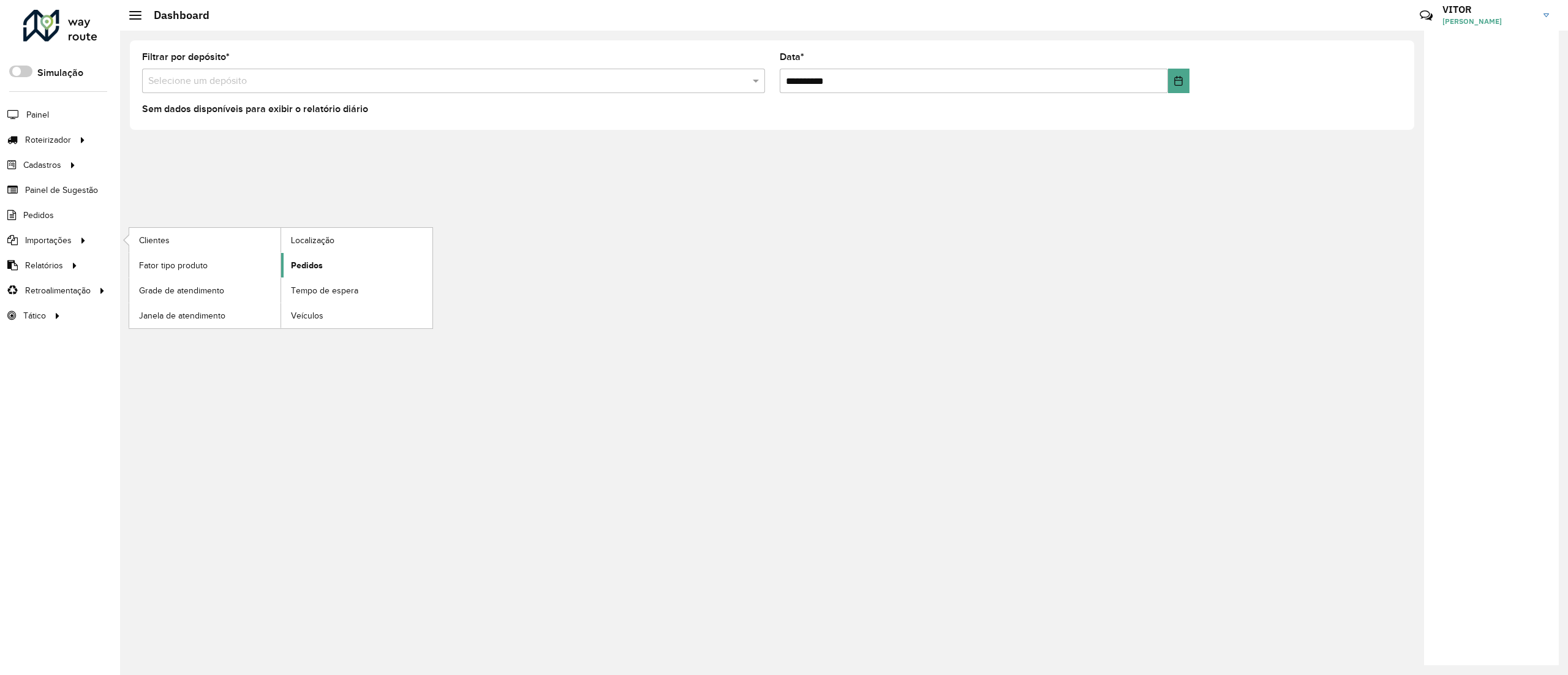
click at [301, 265] on span "Pedidos" at bounding box center [307, 265] width 32 height 13
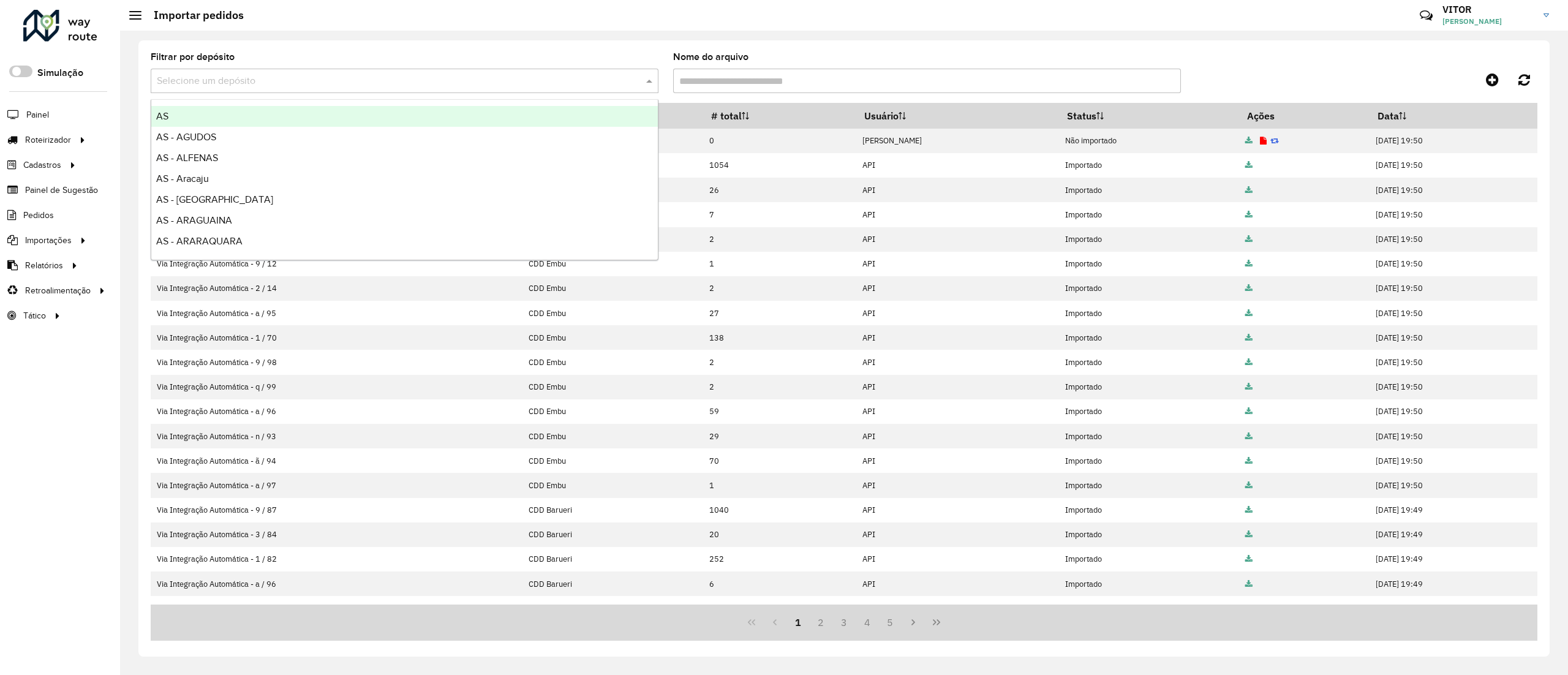
click at [433, 86] on input "text" at bounding box center [393, 81] width 471 height 15
type input "****"
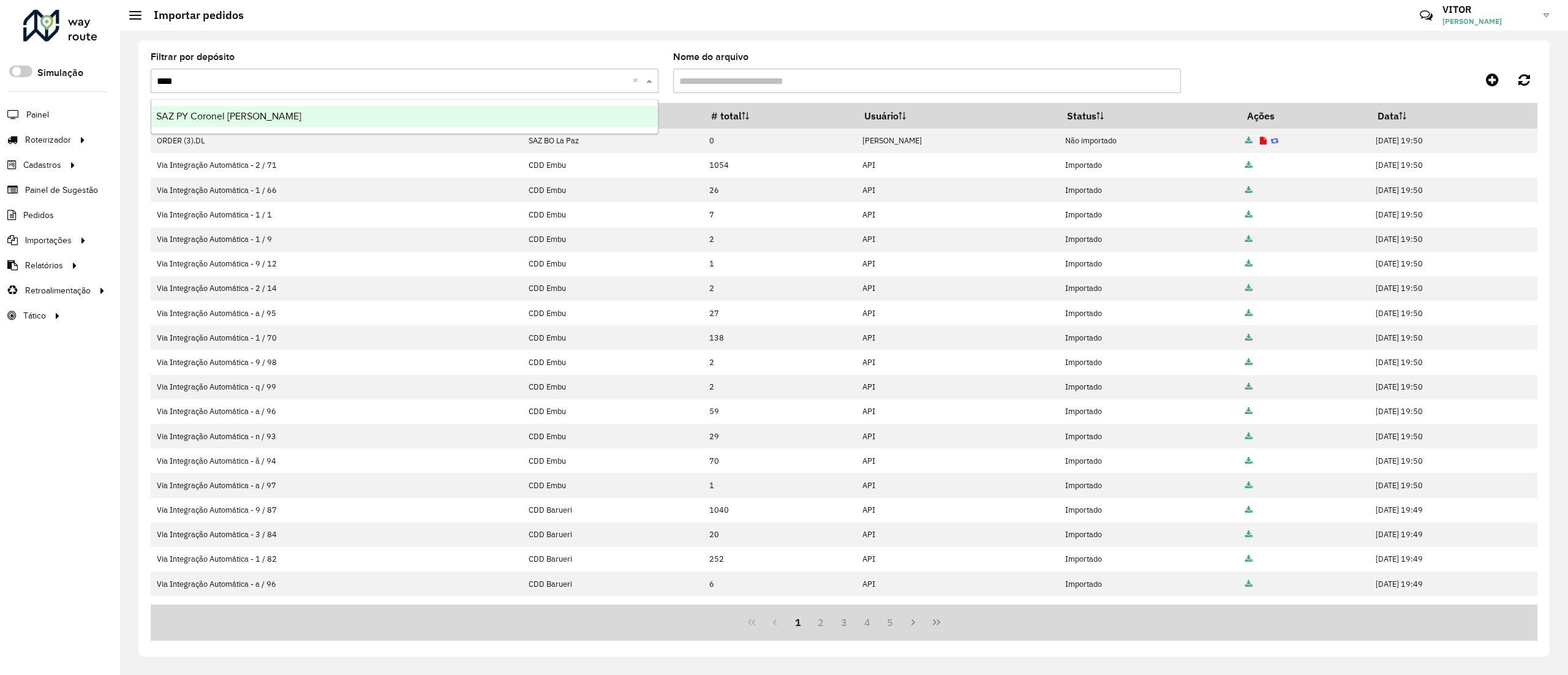
click at [433, 102] on ng-dropdown-panel "SAZ PY Coronel [PERSON_NAME]" at bounding box center [404, 116] width 508 height 35
click at [433, 117] on div "SAZ PY Coronel [PERSON_NAME]" at bounding box center [404, 116] width 507 height 21
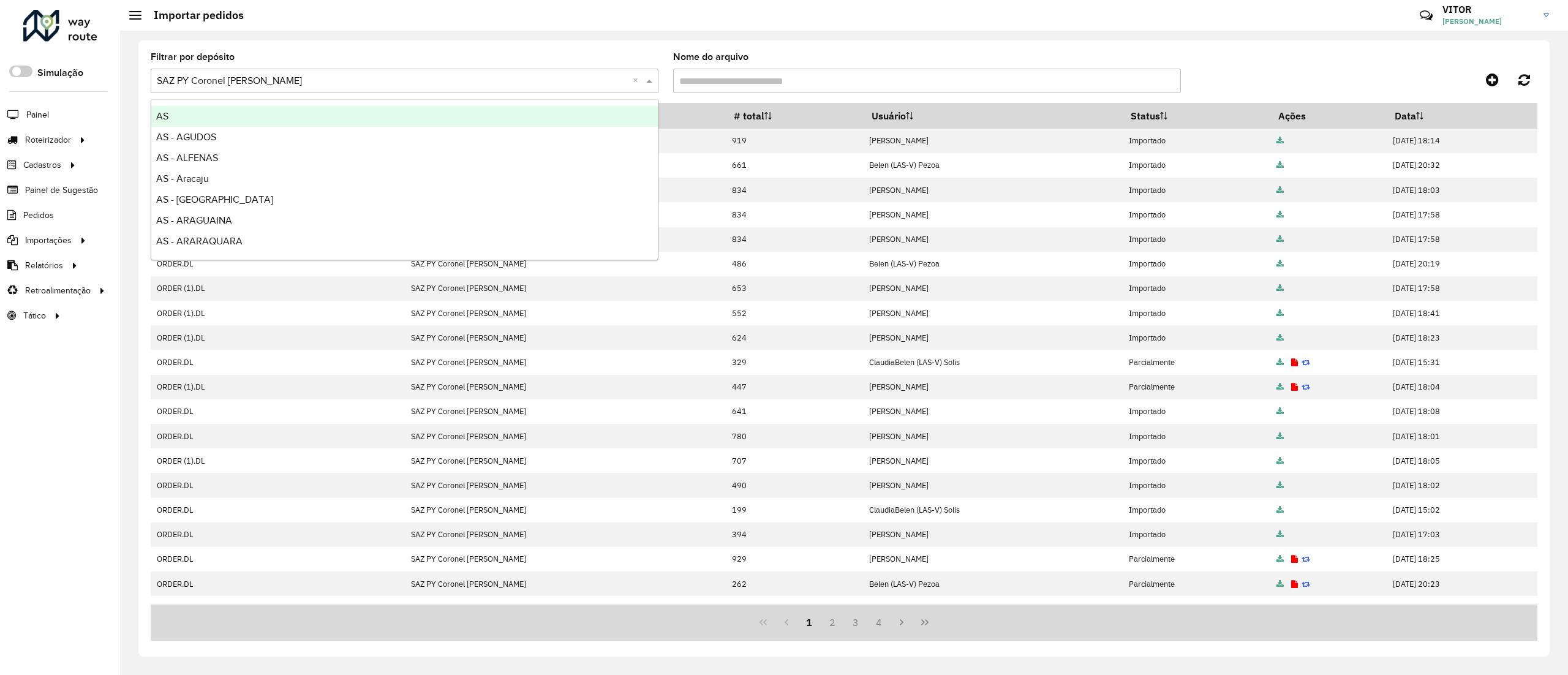
click at [571, 84] on input "text" at bounding box center [393, 81] width 471 height 15
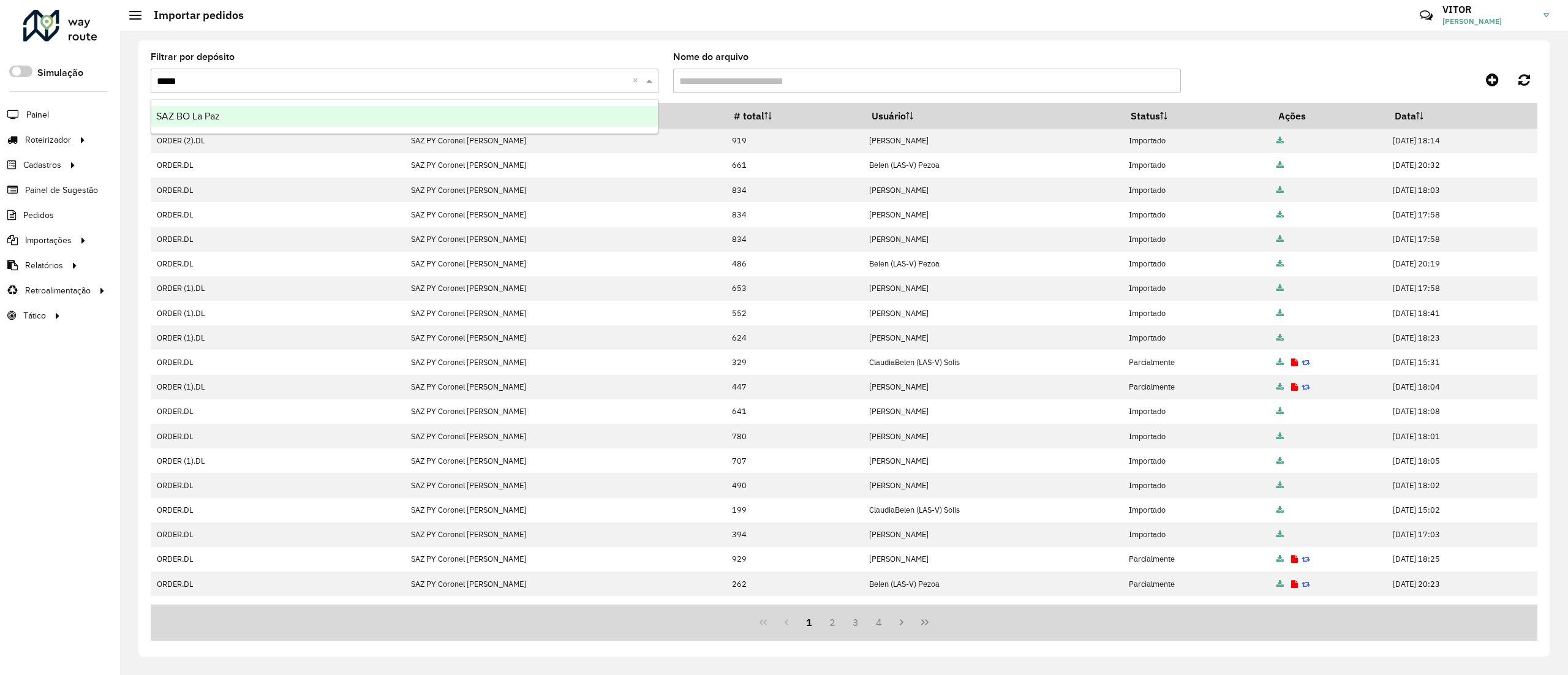
type input "******"
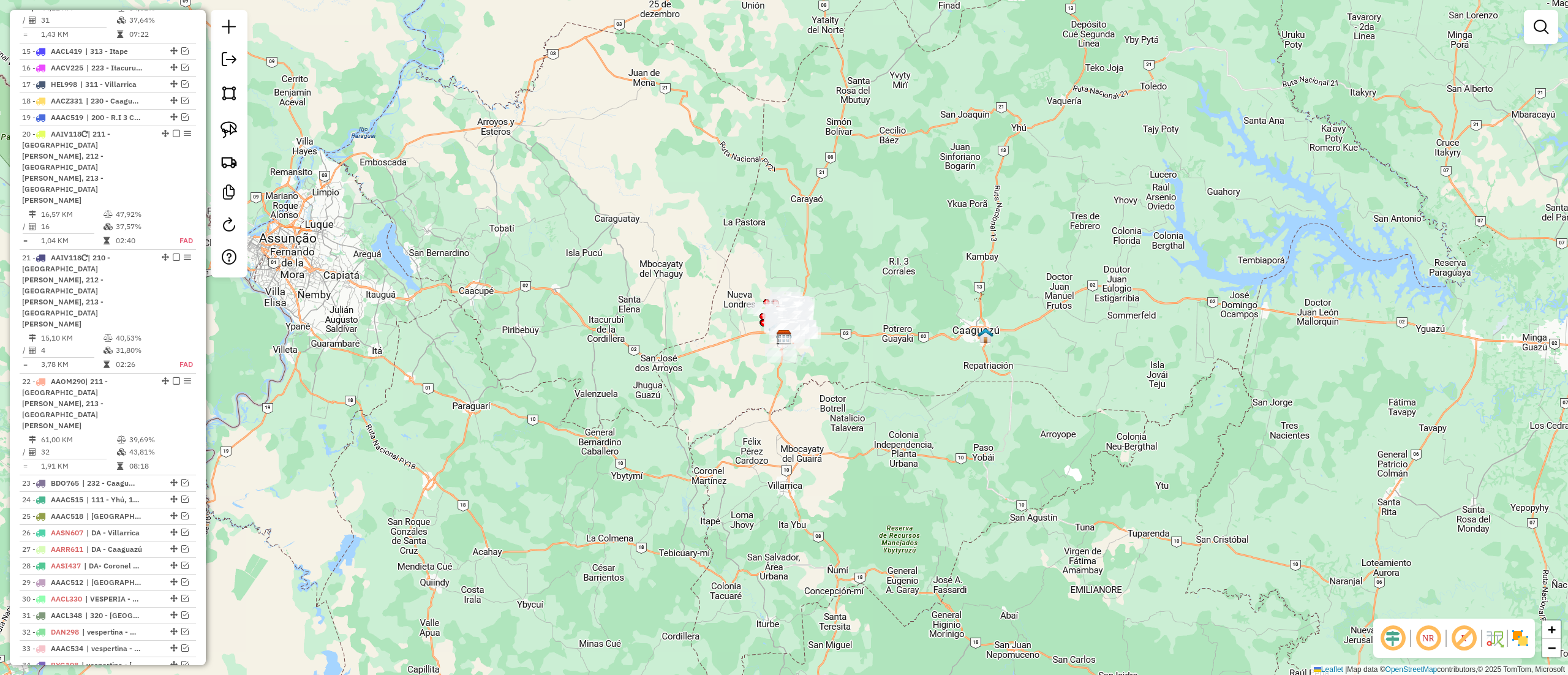
scroll to position [1149, 0]
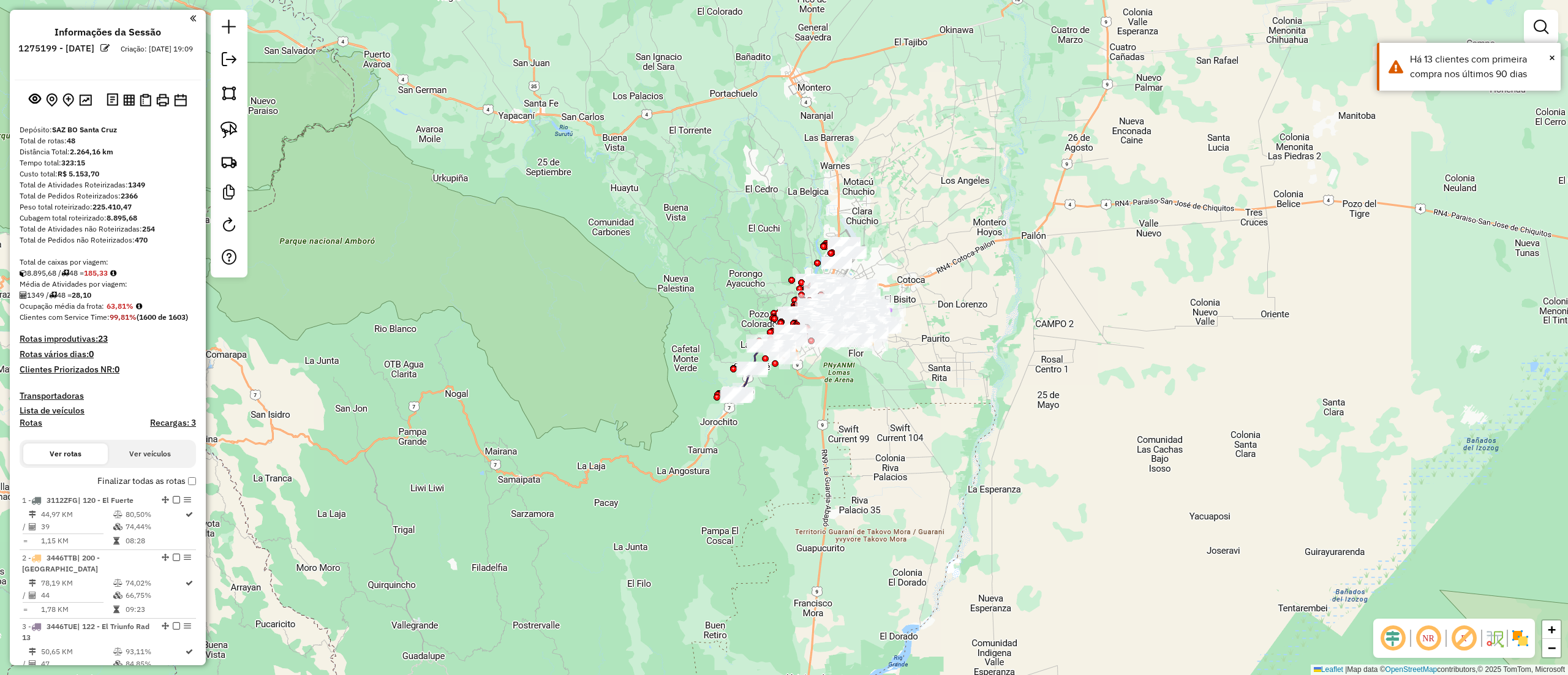
click at [116, 272] on icon at bounding box center [113, 273] width 6 height 7
click at [118, 268] on div "8.895,68 / 48 = 185,33" at bounding box center [108, 273] width 177 height 11
